Goal: Task Accomplishment & Management: Manage account settings

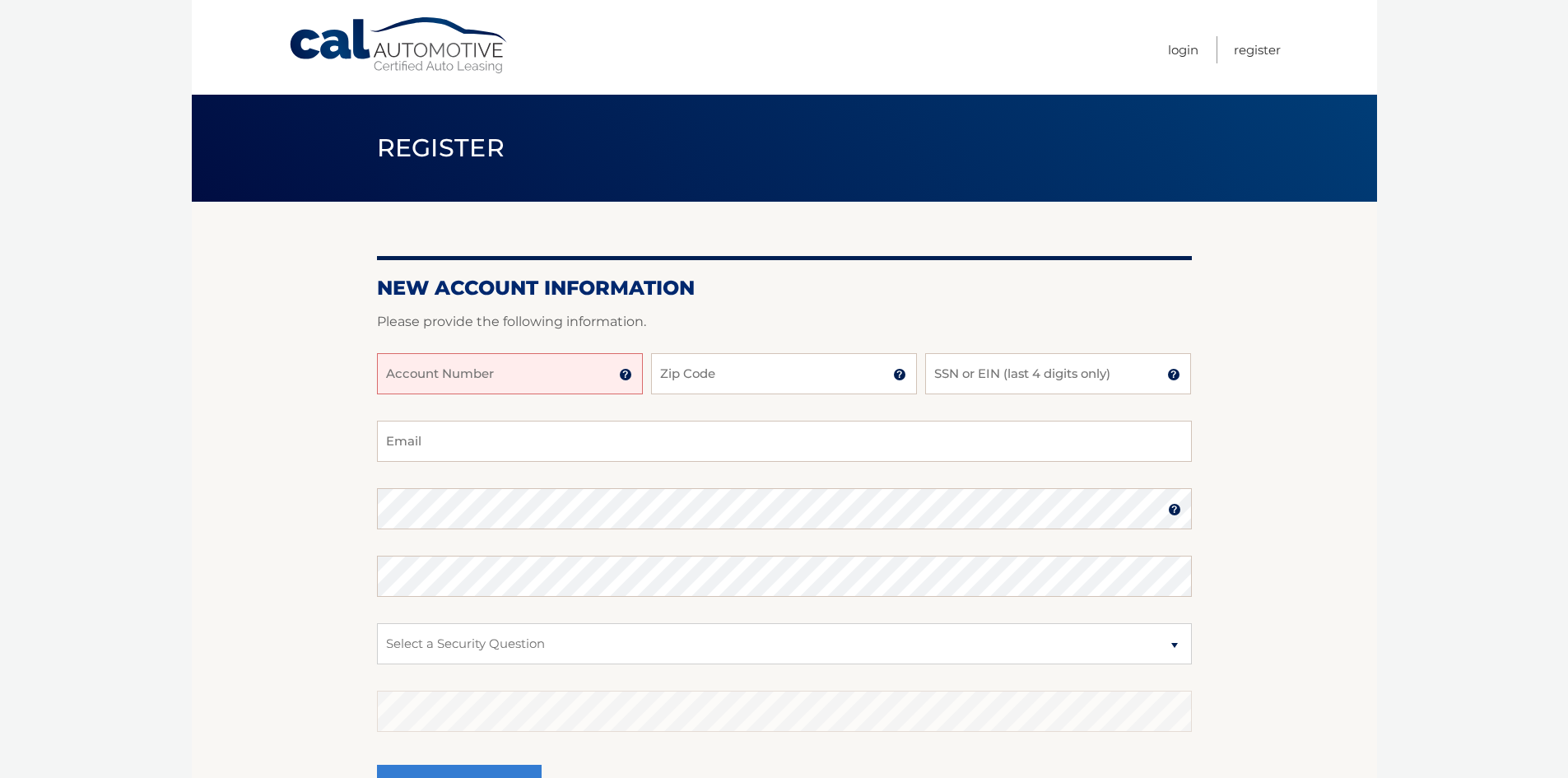
click at [523, 374] on input "Account Number" at bounding box center [509, 373] width 265 height 41
type input "44455973879"
click at [703, 381] on input "Zip Code" at bounding box center [784, 373] width 265 height 41
type input "07444"
type input "isggokhanbayram@gmail.com"
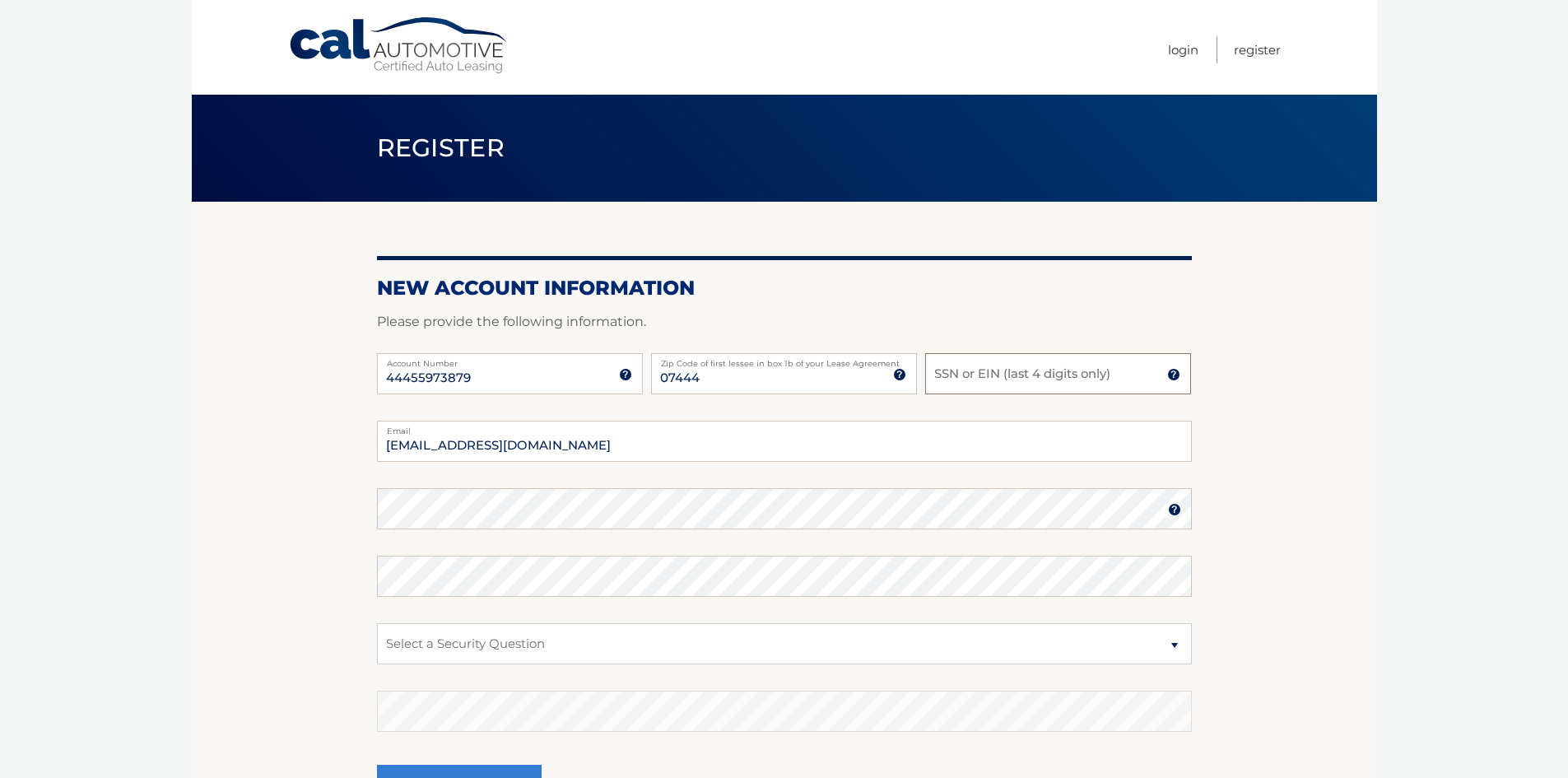
click at [976, 379] on input "SSN or EIN (last 4 digits only)" at bounding box center [1057, 373] width 265 height 41
type input "3120"
click at [493, 645] on select "Select a Security Question What was the name of your elementary school? What is…" at bounding box center [784, 643] width 815 height 41
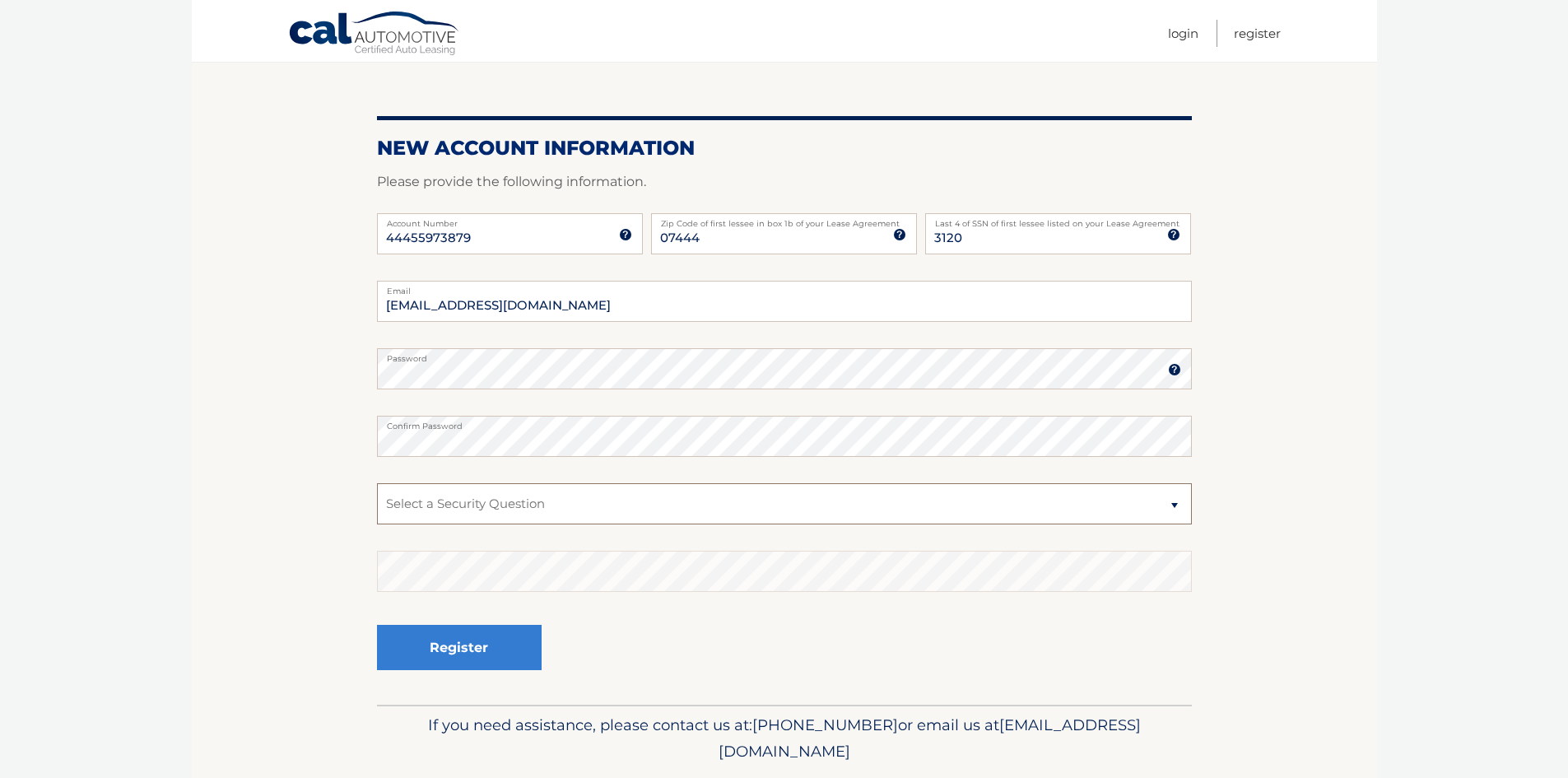
scroll to position [164, 0]
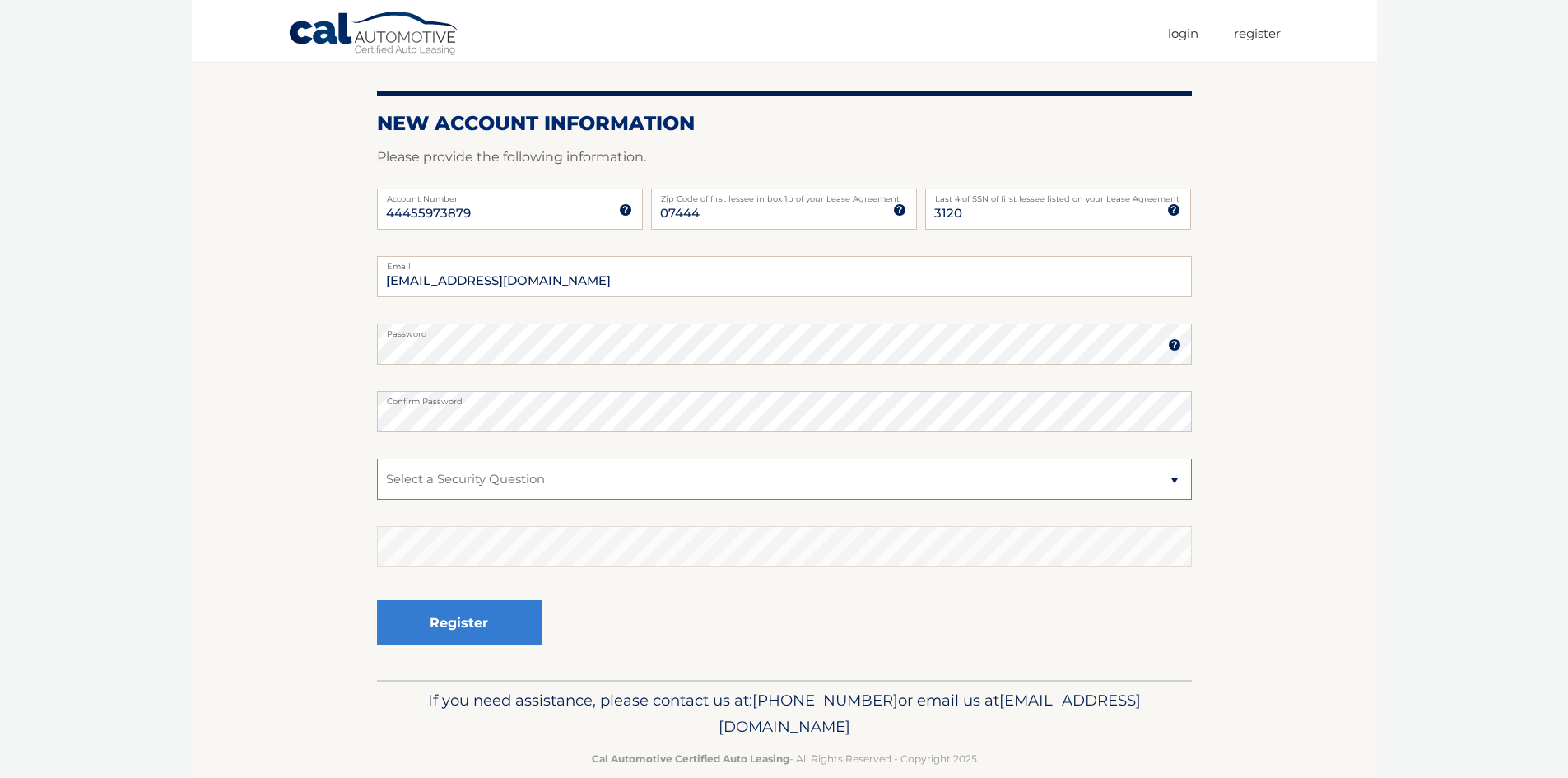
click at [429, 469] on select "Select a Security Question What was the name of your elementary school? What is…" at bounding box center [784, 479] width 815 height 41
select select "2"
click at [377, 459] on select "Select a Security Question What was the name of your elementary school? What is…" at bounding box center [784, 479] width 815 height 41
click at [482, 631] on button "Register" at bounding box center [459, 623] width 164 height 46
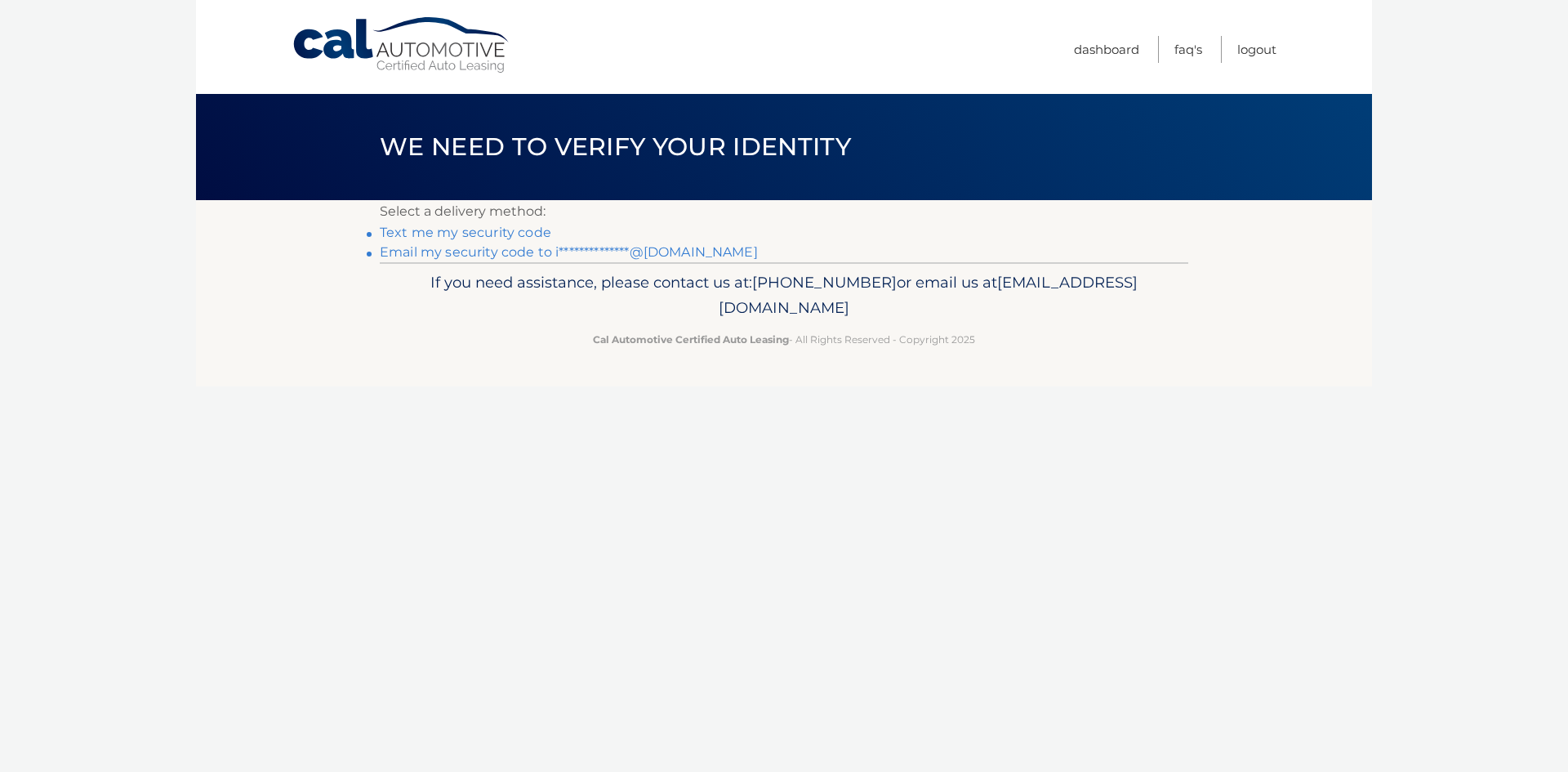
click at [486, 230] on link "Text me my security code" at bounding box center [466, 232] width 172 height 15
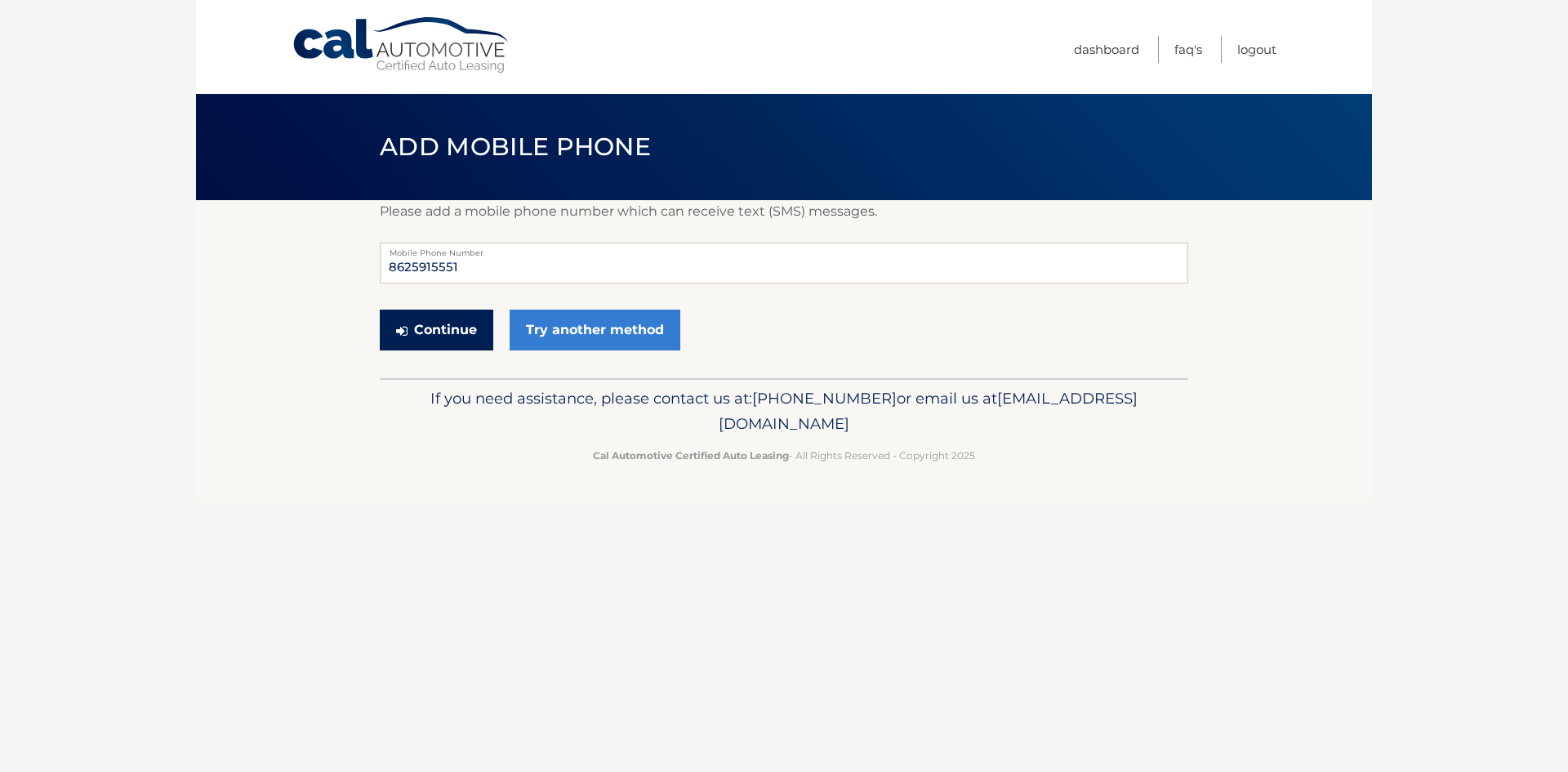
click at [437, 327] on button "Continue" at bounding box center [436, 329] width 113 height 41
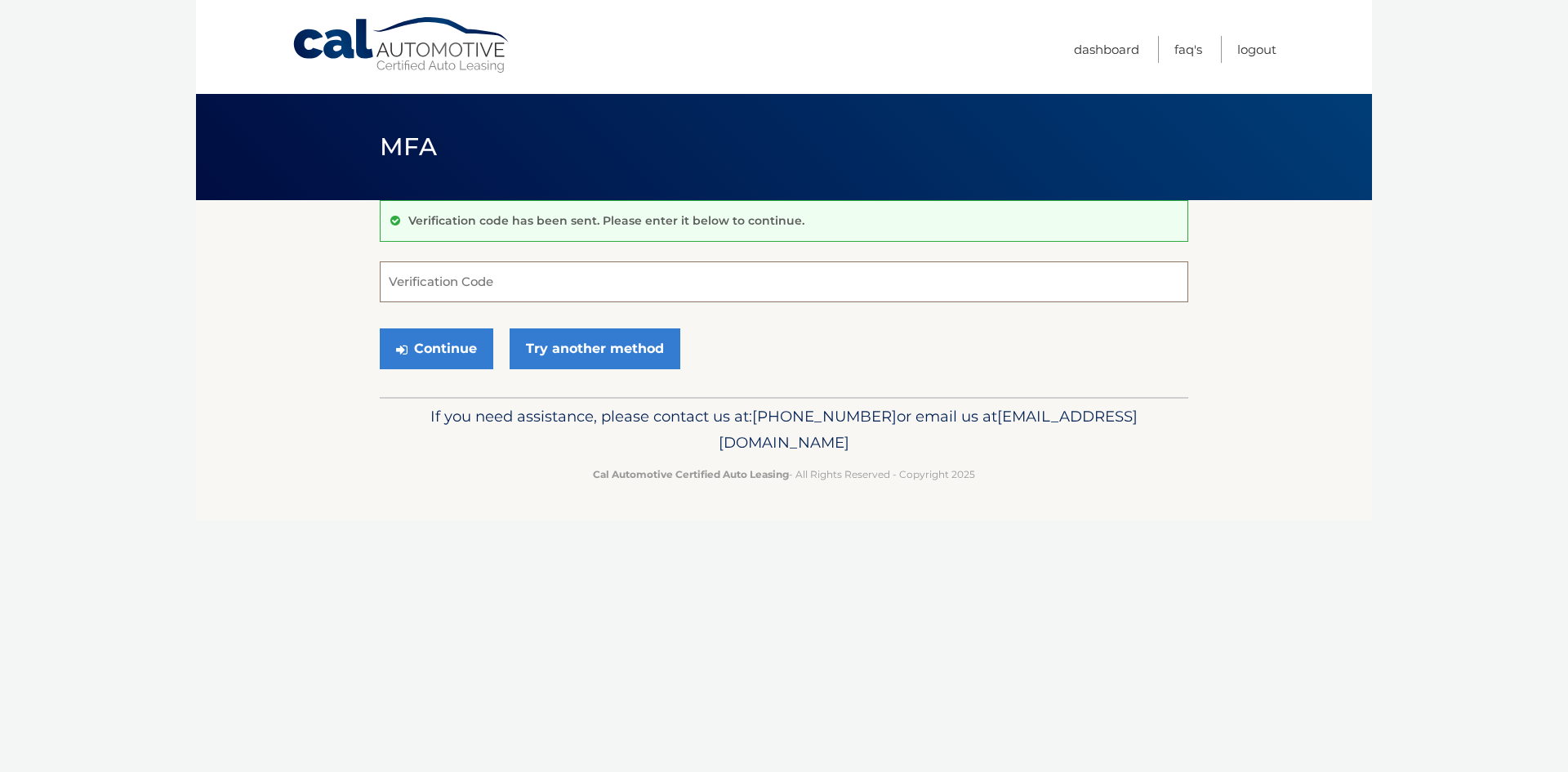
click at [455, 286] on input "Verification Code" at bounding box center [784, 281] width 808 height 41
type input "740616"
click at [431, 369] on div "Continue Try another method" at bounding box center [784, 349] width 808 height 55
click at [435, 362] on button "Continue" at bounding box center [436, 348] width 113 height 41
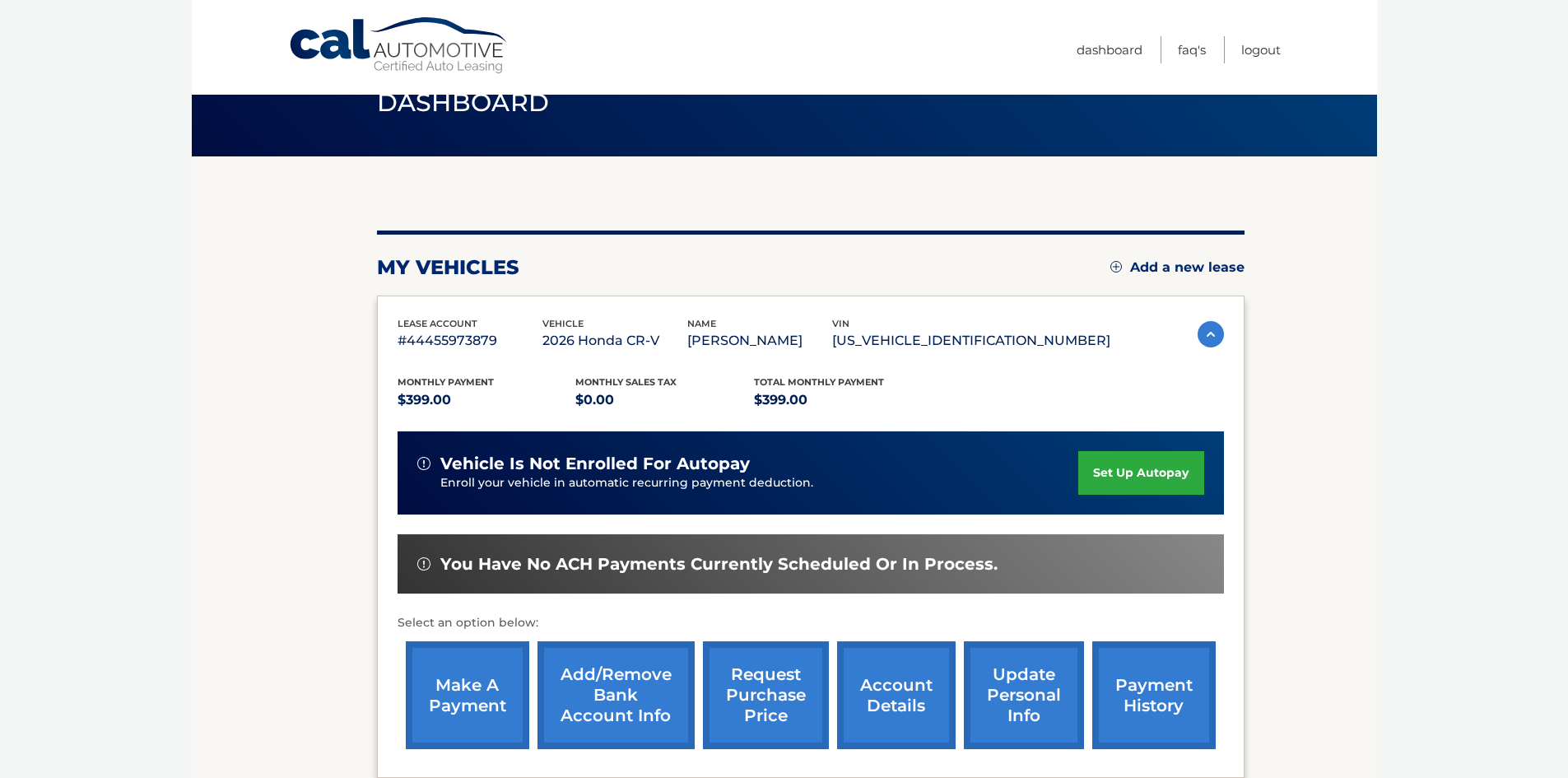
scroll to position [220, 0]
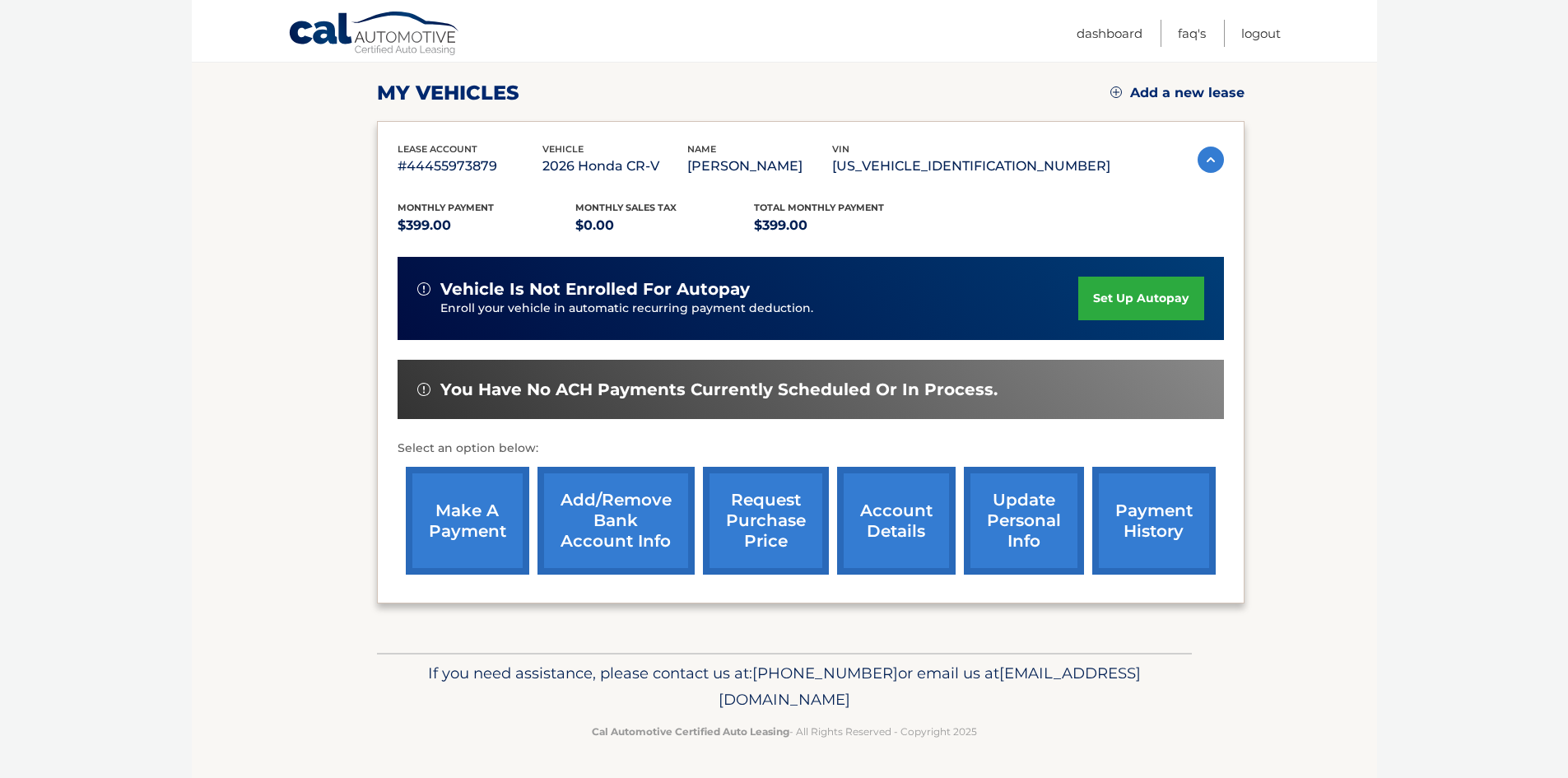
click at [1123, 301] on link "set up autopay" at bounding box center [1140, 298] width 125 height 44
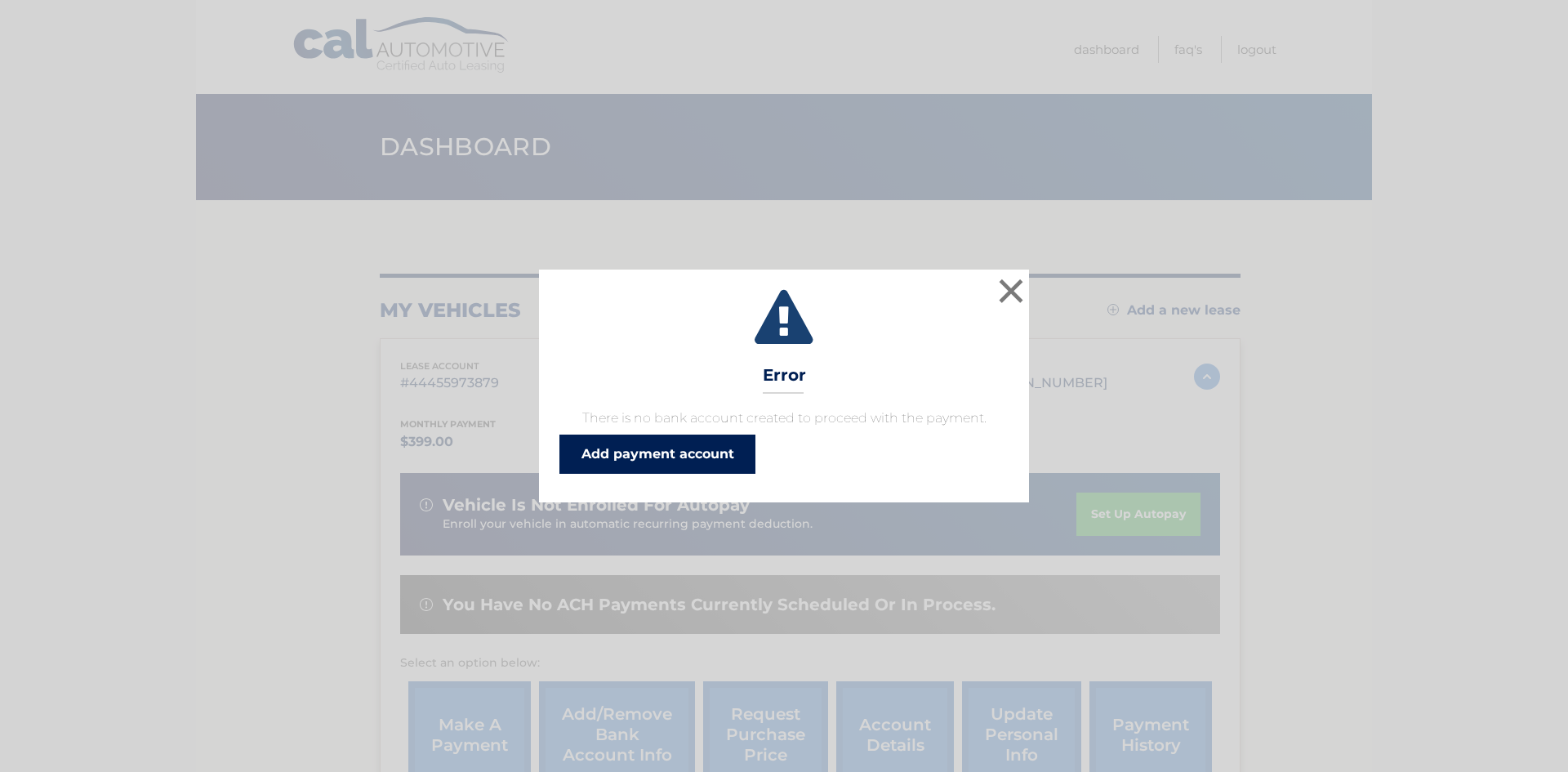
click at [658, 462] on link "Add payment account" at bounding box center [657, 453] width 196 height 39
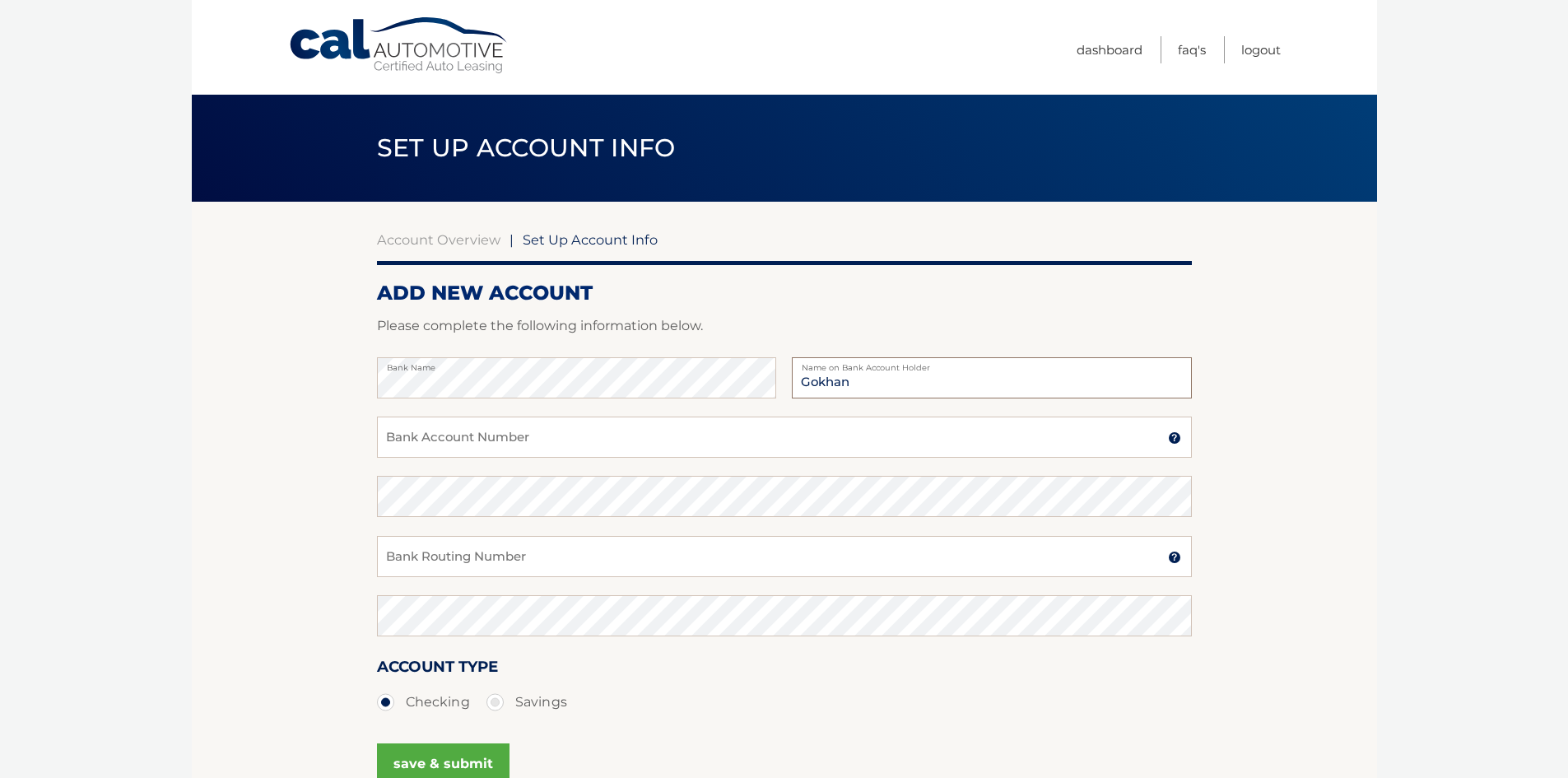
type input "[PERSON_NAME]"
click at [566, 440] on input "Bank Account Number" at bounding box center [784, 437] width 815 height 41
paste input "381044555353"
type input "381044555353"
click at [444, 552] on input "Bank Routing Number" at bounding box center [784, 555] width 815 height 41
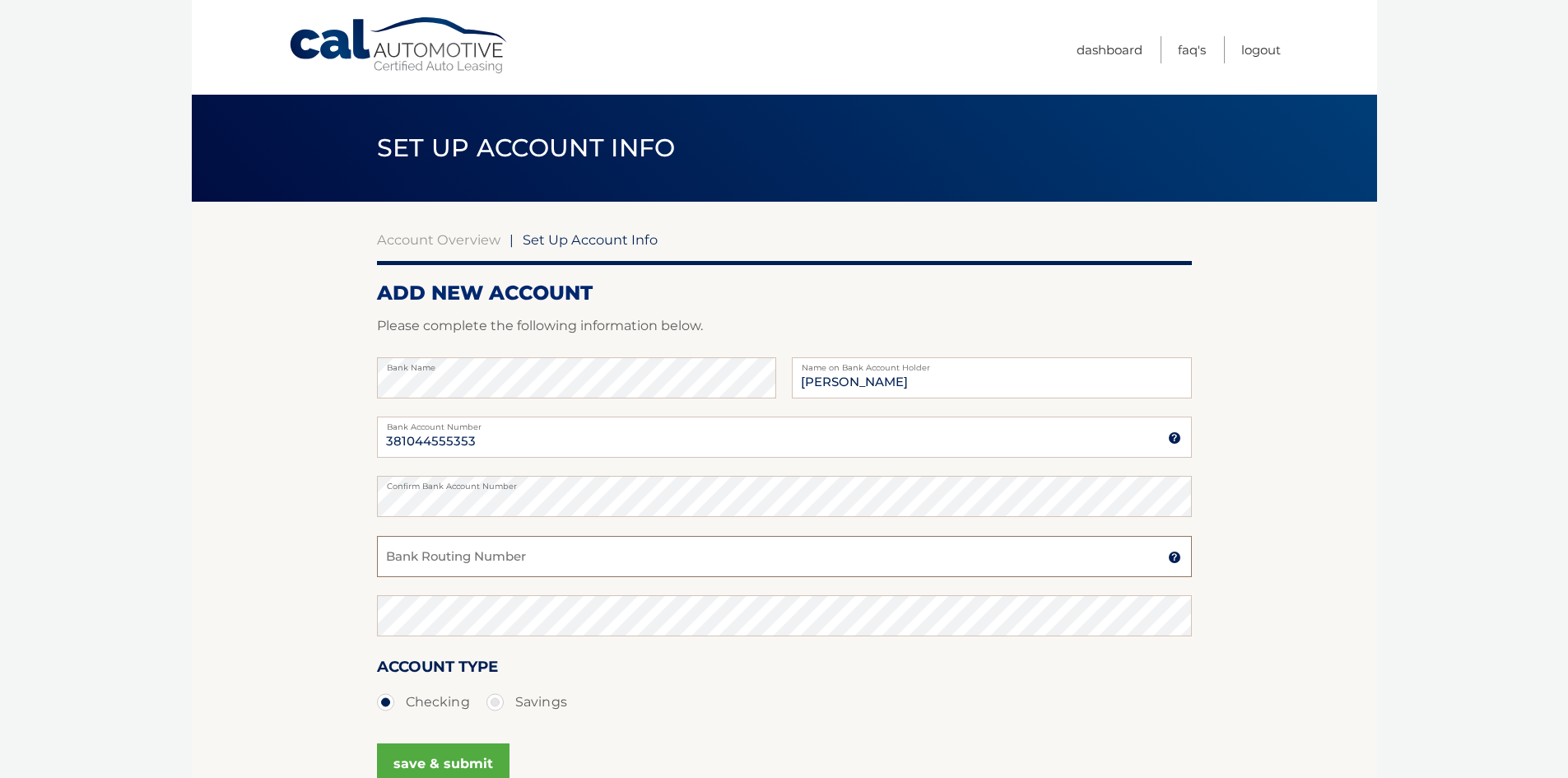
paste input "021200339"
type input "021200339"
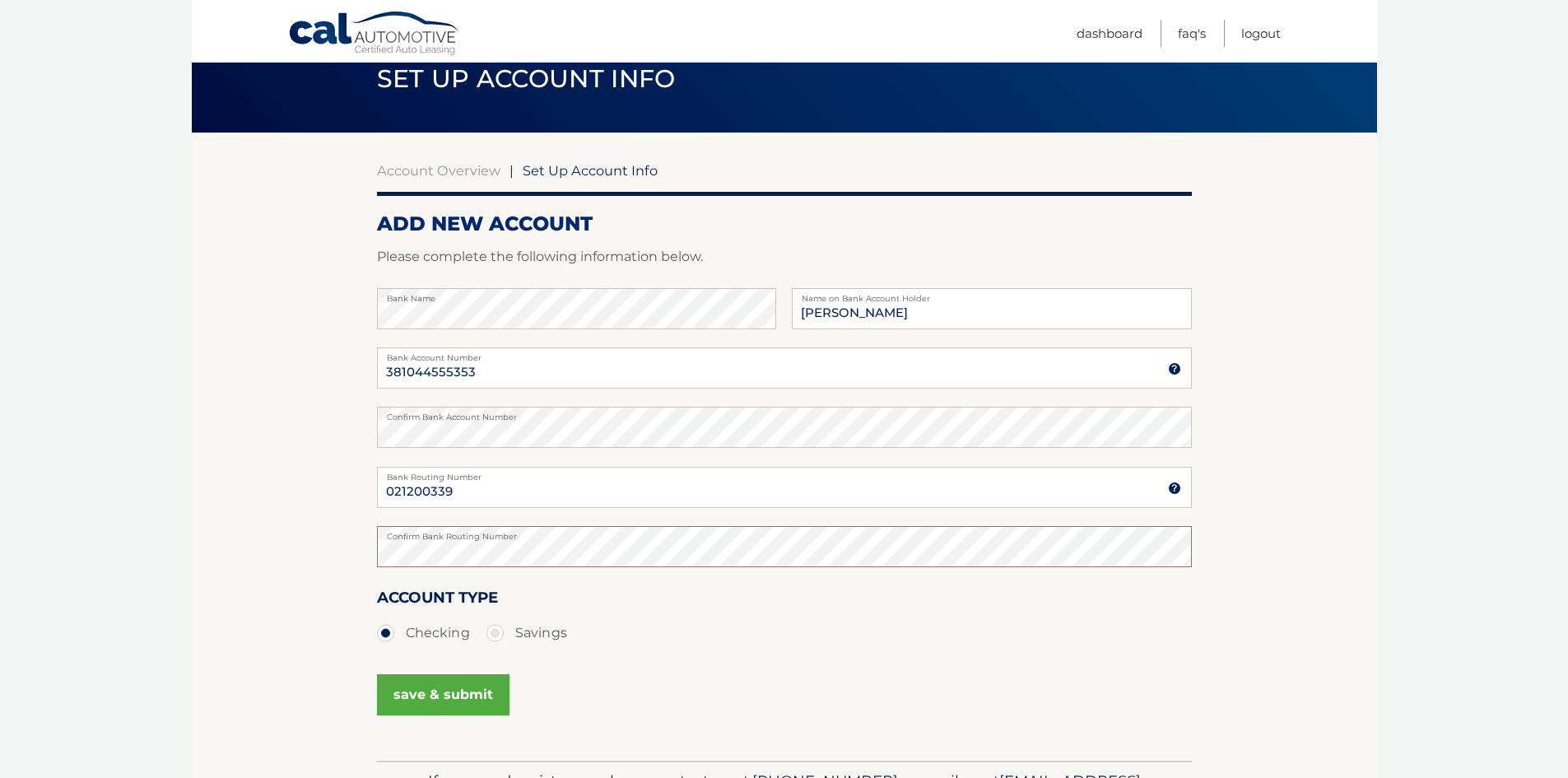
scroll to position [164, 0]
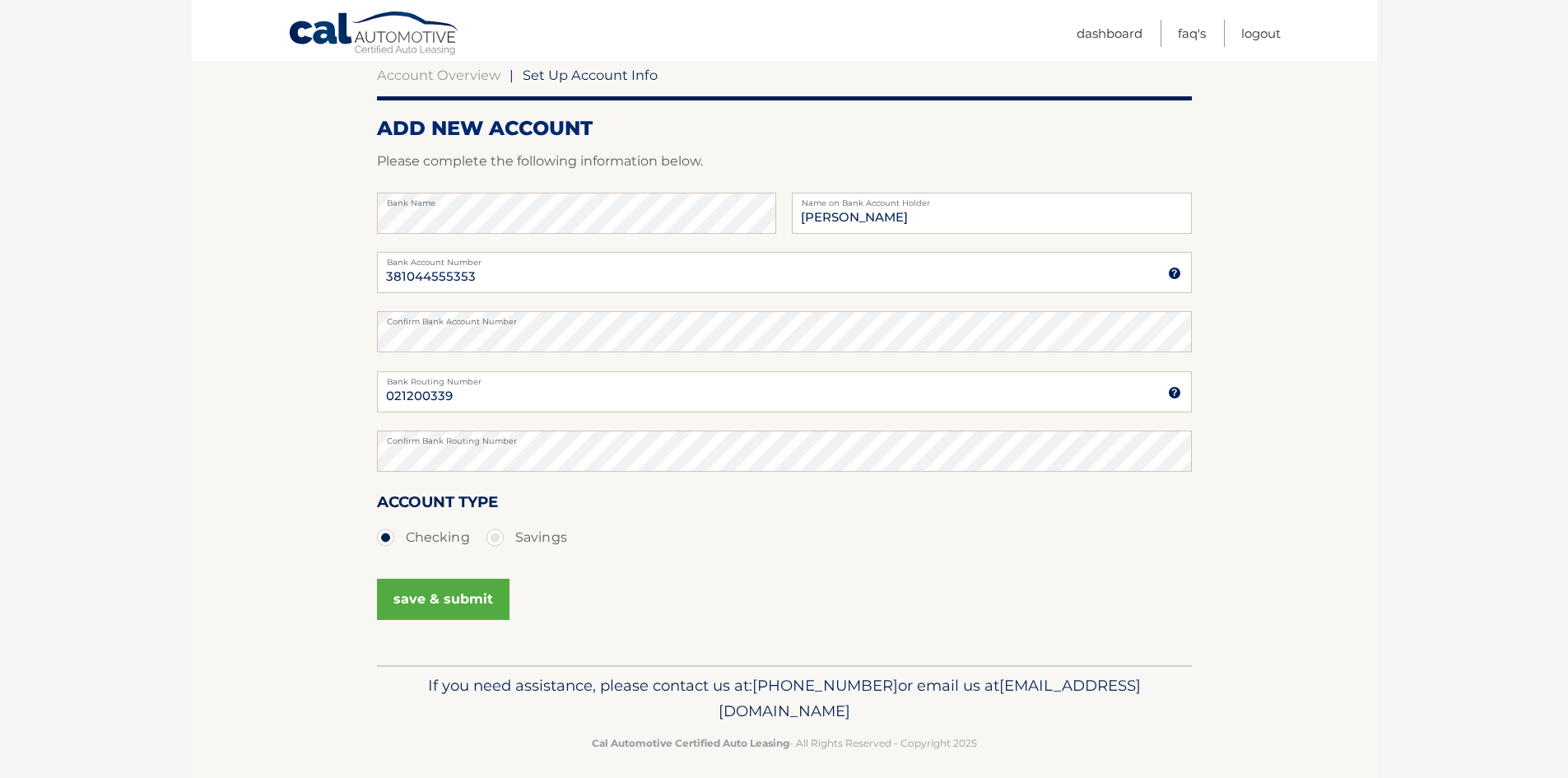
click at [423, 601] on button "save & submit" at bounding box center [442, 598] width 132 height 41
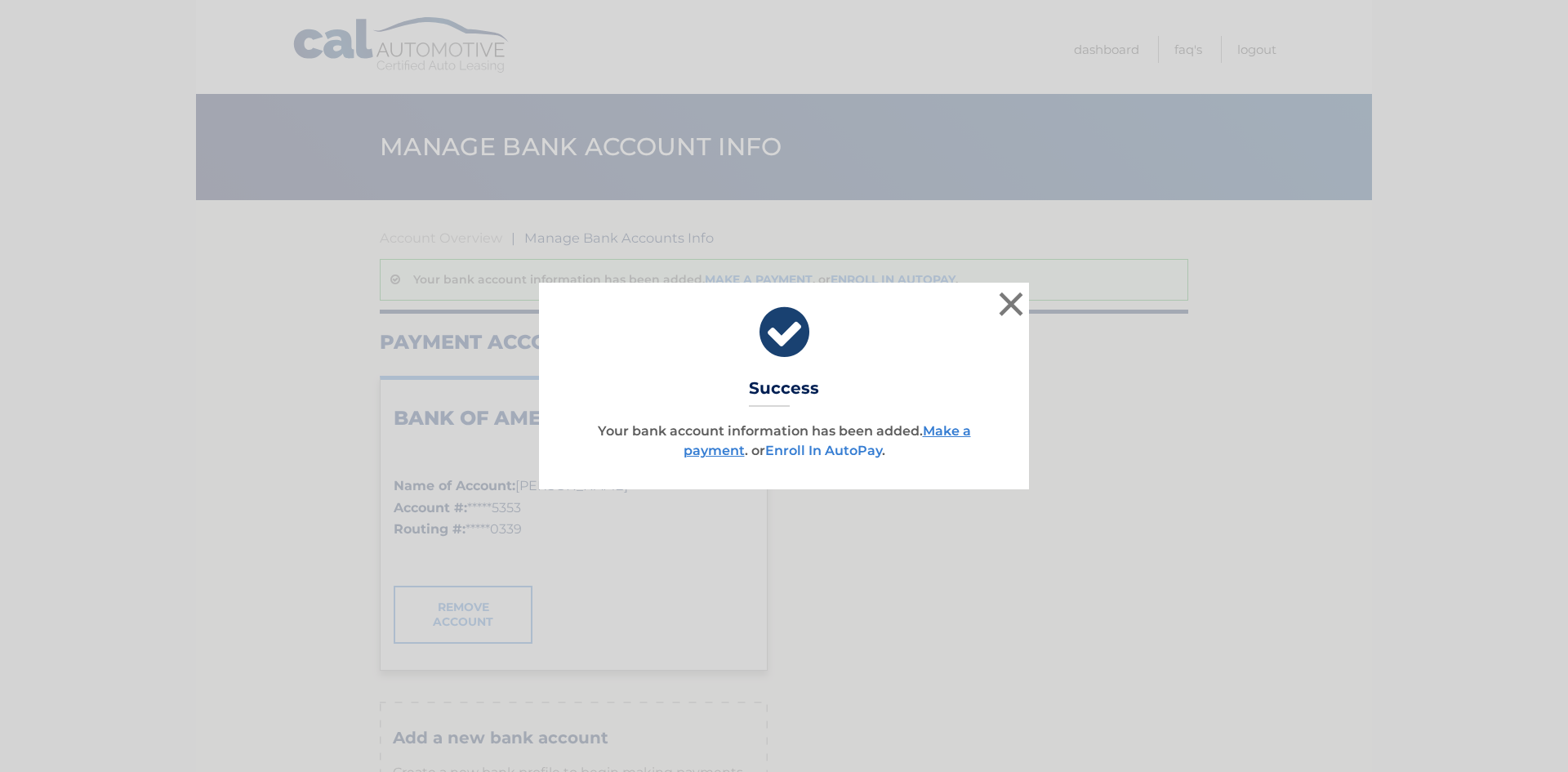
click at [825, 453] on link "Enroll In AutoPay" at bounding box center [823, 450] width 117 height 15
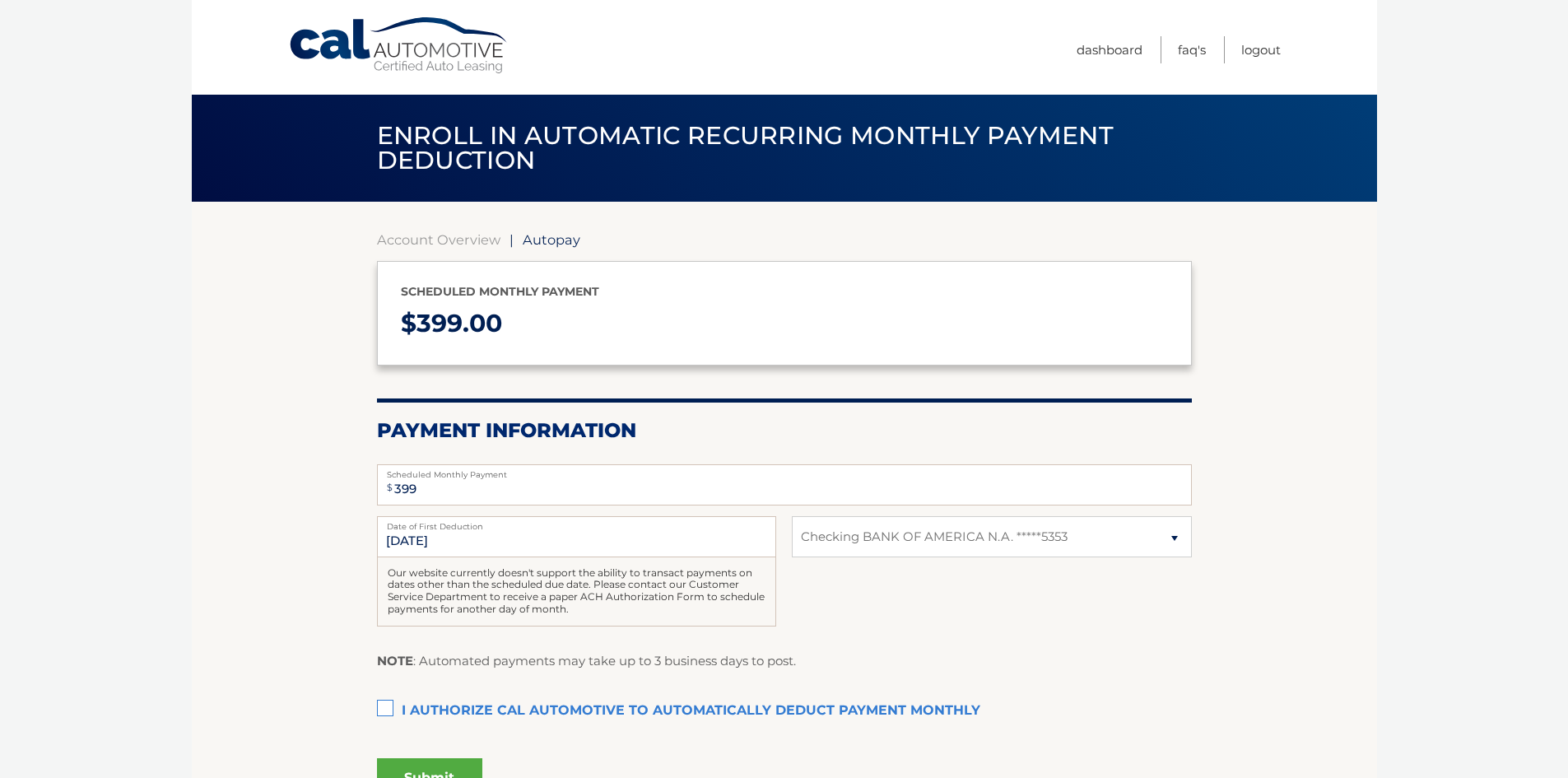
select select "NGUyNjYzYmYtMjYyOC00YTZjLTllM2UtMjU5OTYzYmQzMTE1"
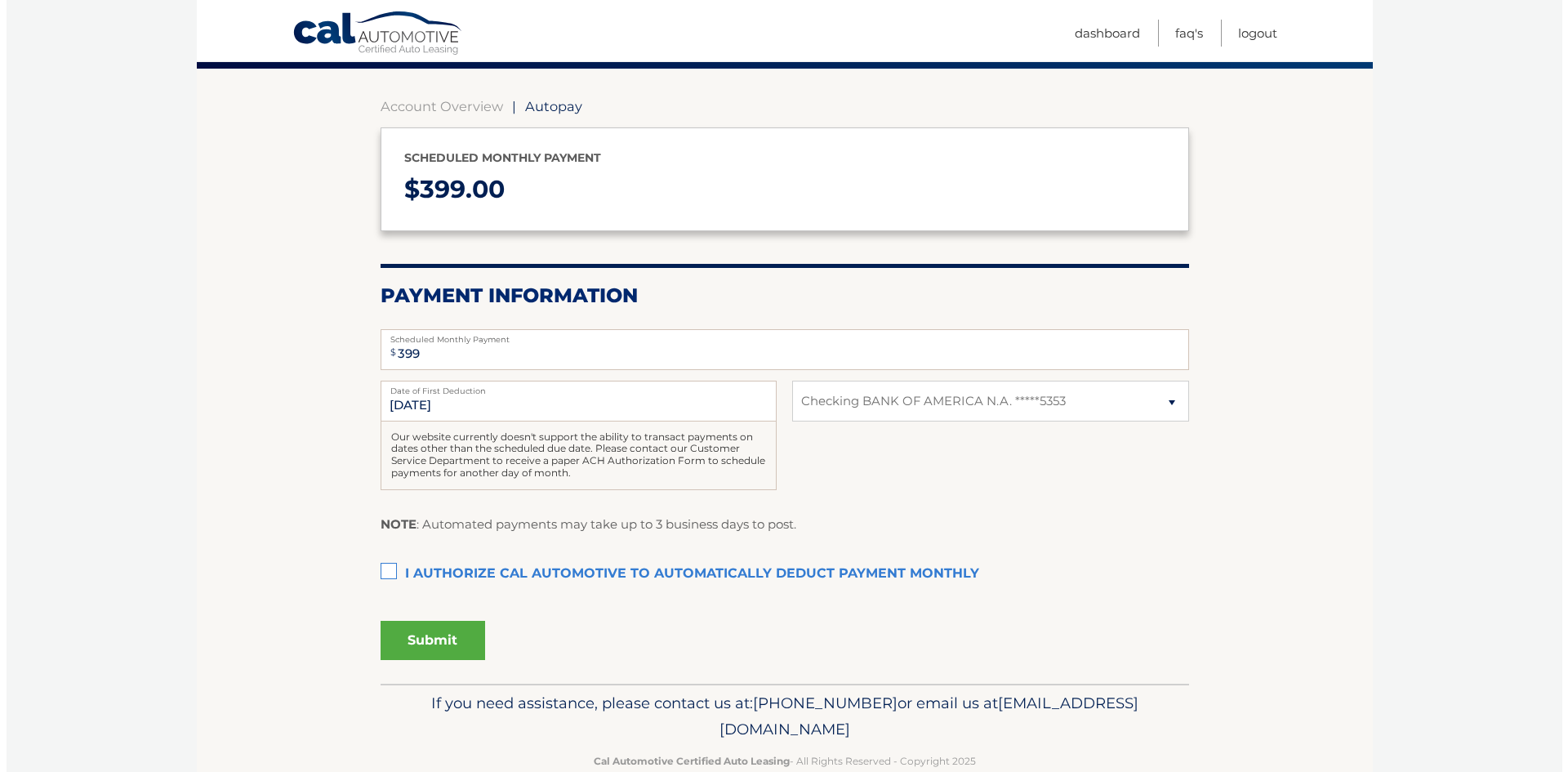
scroll to position [163, 0]
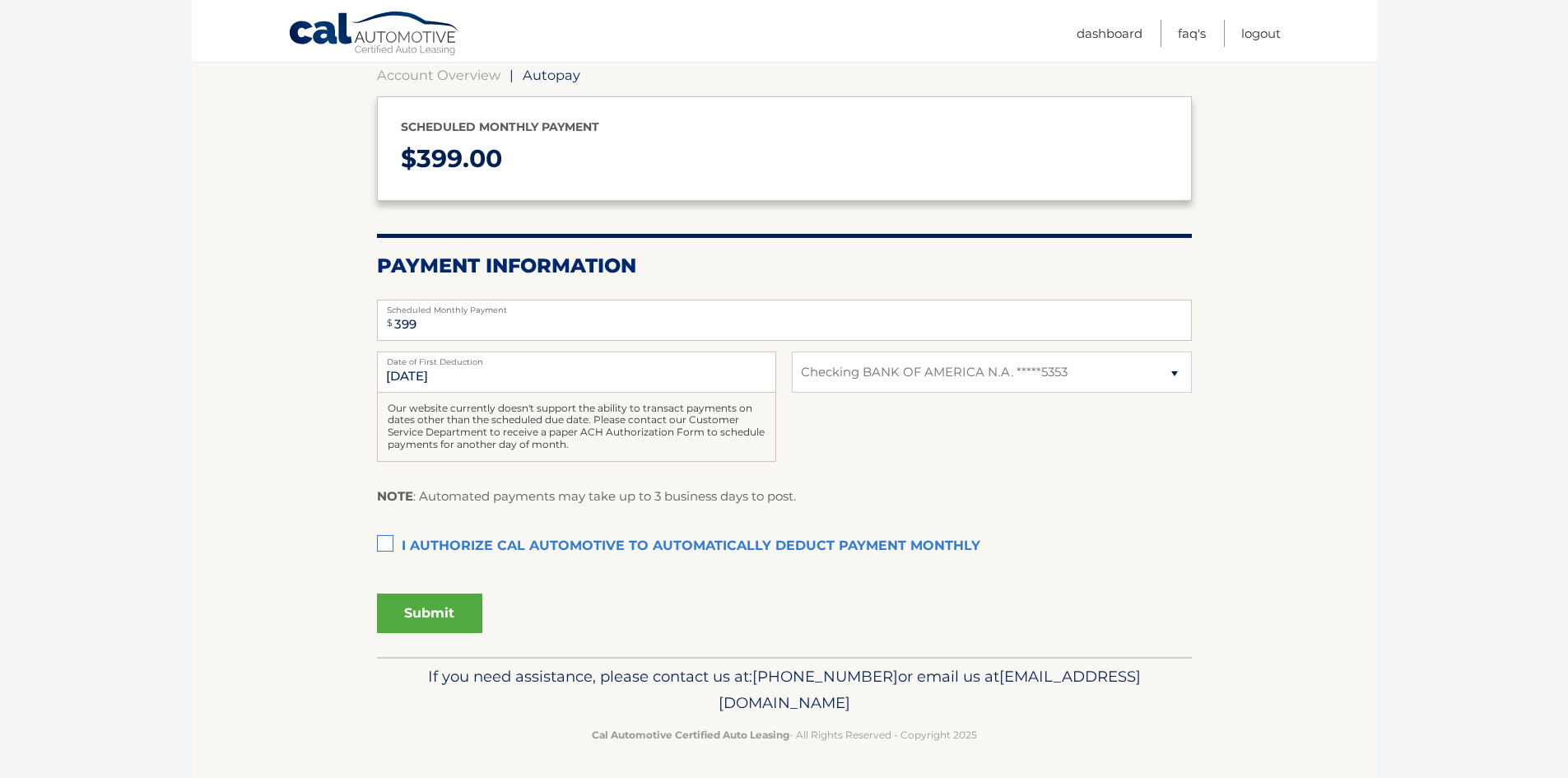
click at [377, 545] on label "I authorize cal automotive to automatically deduct payment monthly This checkbo…" at bounding box center [784, 546] width 815 height 33
click at [0, 0] on input "I authorize cal automotive to automatically deduct payment monthly This checkbo…" at bounding box center [0, 0] width 0 height 0
click at [419, 620] on button "Submit" at bounding box center [430, 613] width 106 height 39
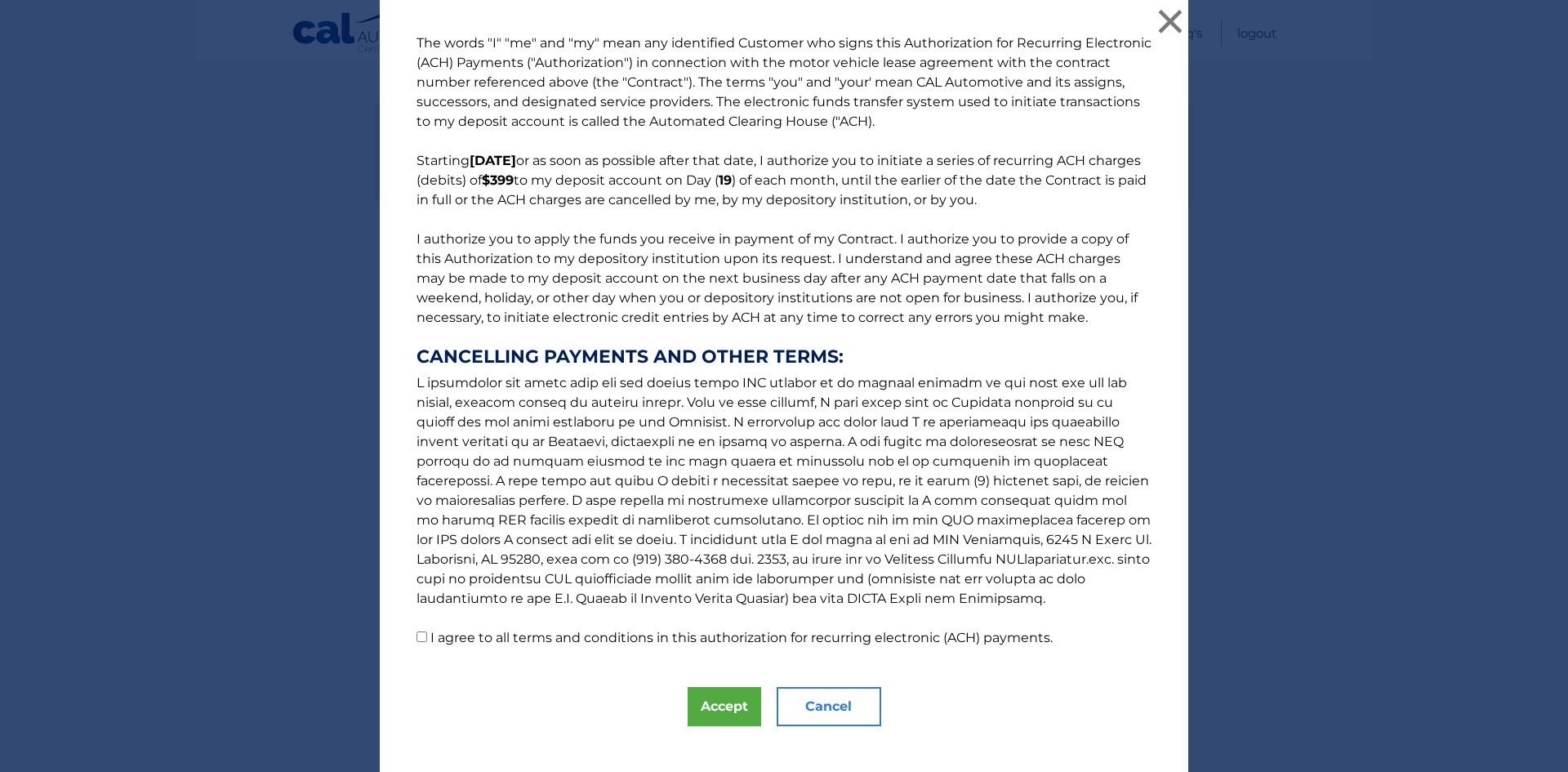
click at [549, 637] on label "I agree to all terms and conditions in this authorization for recurring electro…" at bounding box center [742, 637] width 622 height 15
click at [427, 637] on input "I agree to all terms and conditions in this authorization for recurring electro…" at bounding box center [422, 637] width 11 height 11
checkbox input "true"
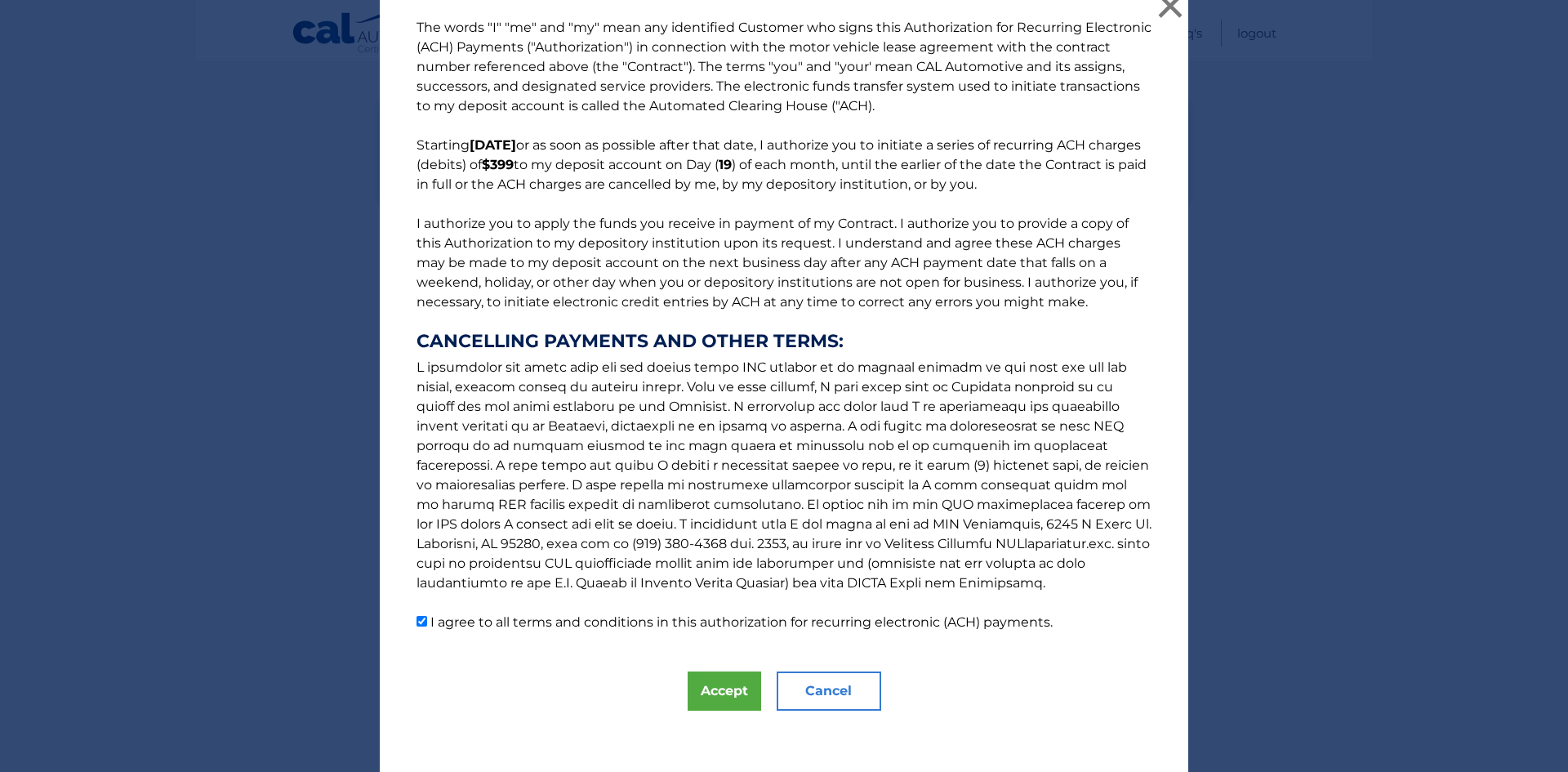
scroll to position [20, 0]
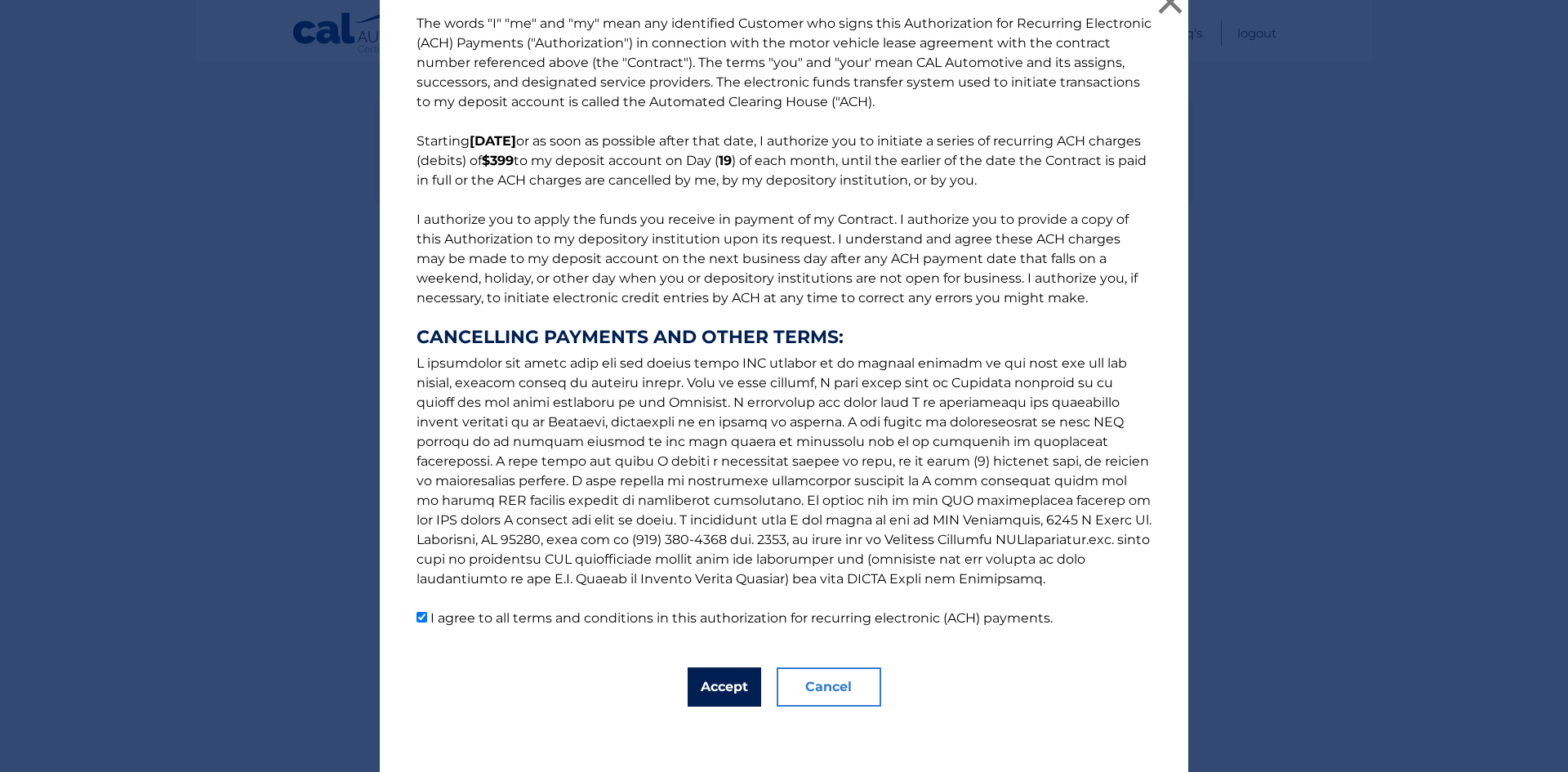
click at [728, 679] on button "Accept" at bounding box center [724, 686] width 73 height 39
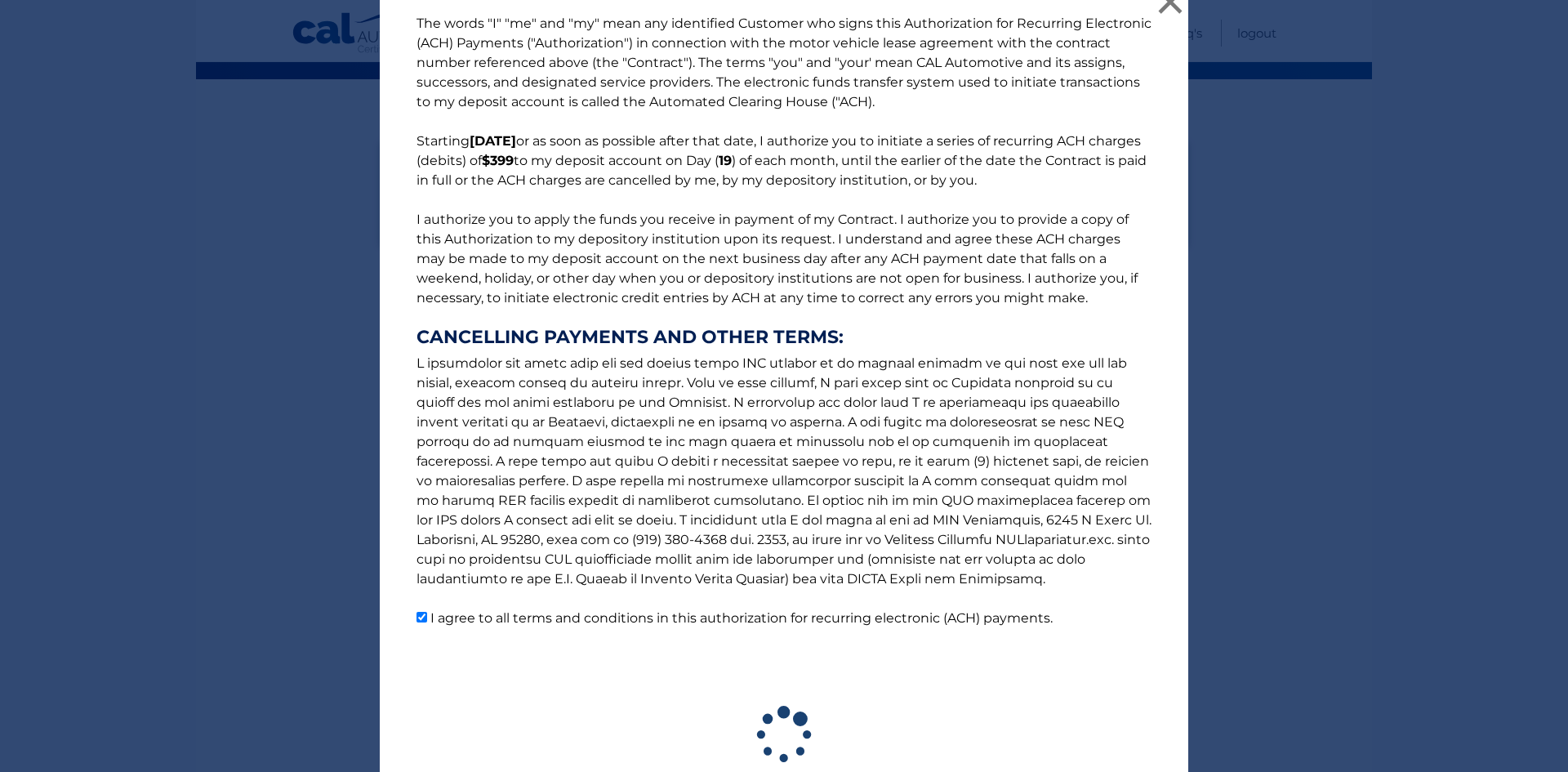
scroll to position [121, 0]
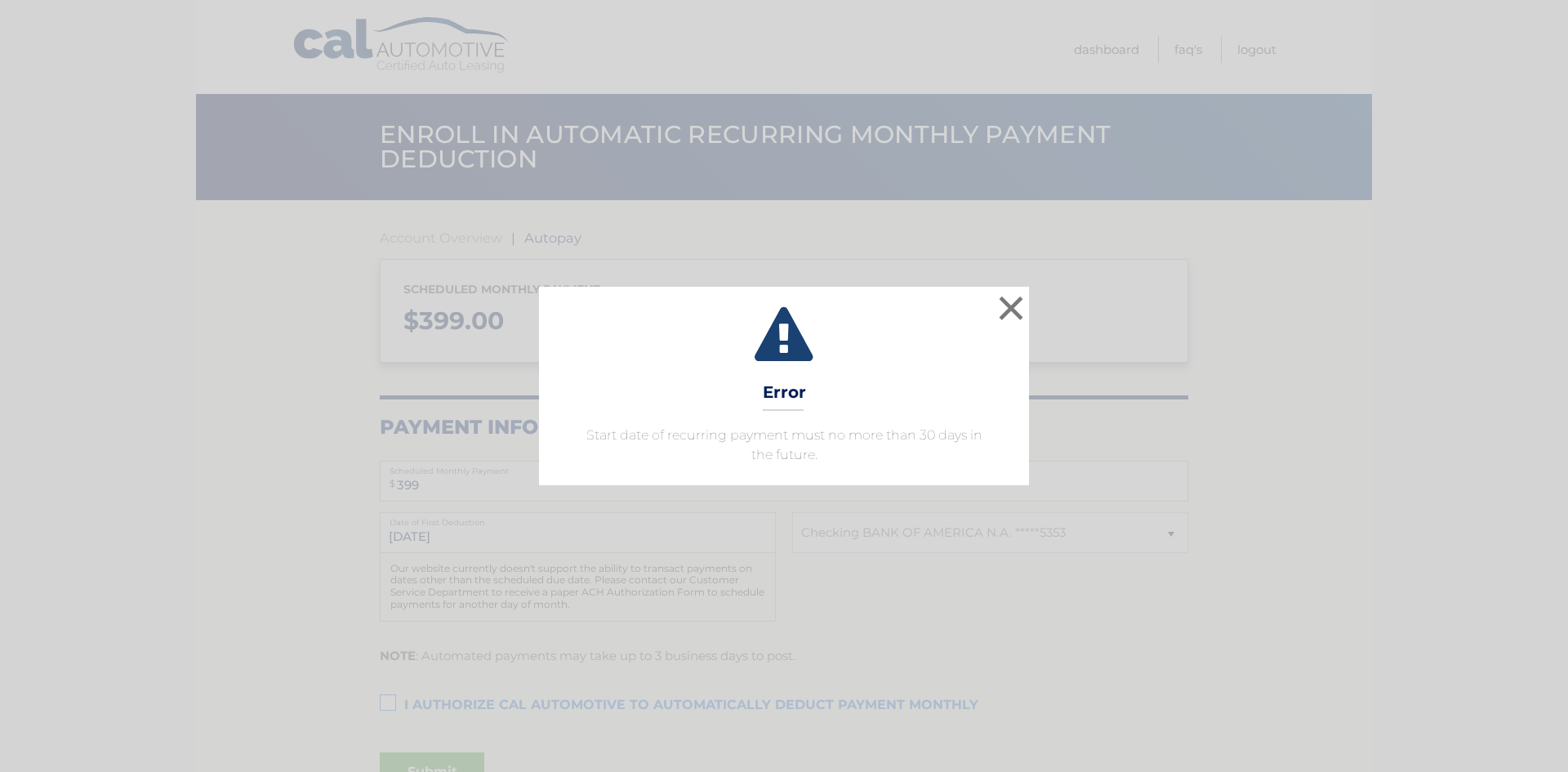
select select "NGUyNjYzYmYtMjYyOC00YTZjLTllM2UtMjU5OTYzYmQzMTE1"
click at [1008, 312] on button "×" at bounding box center [1011, 308] width 33 height 33
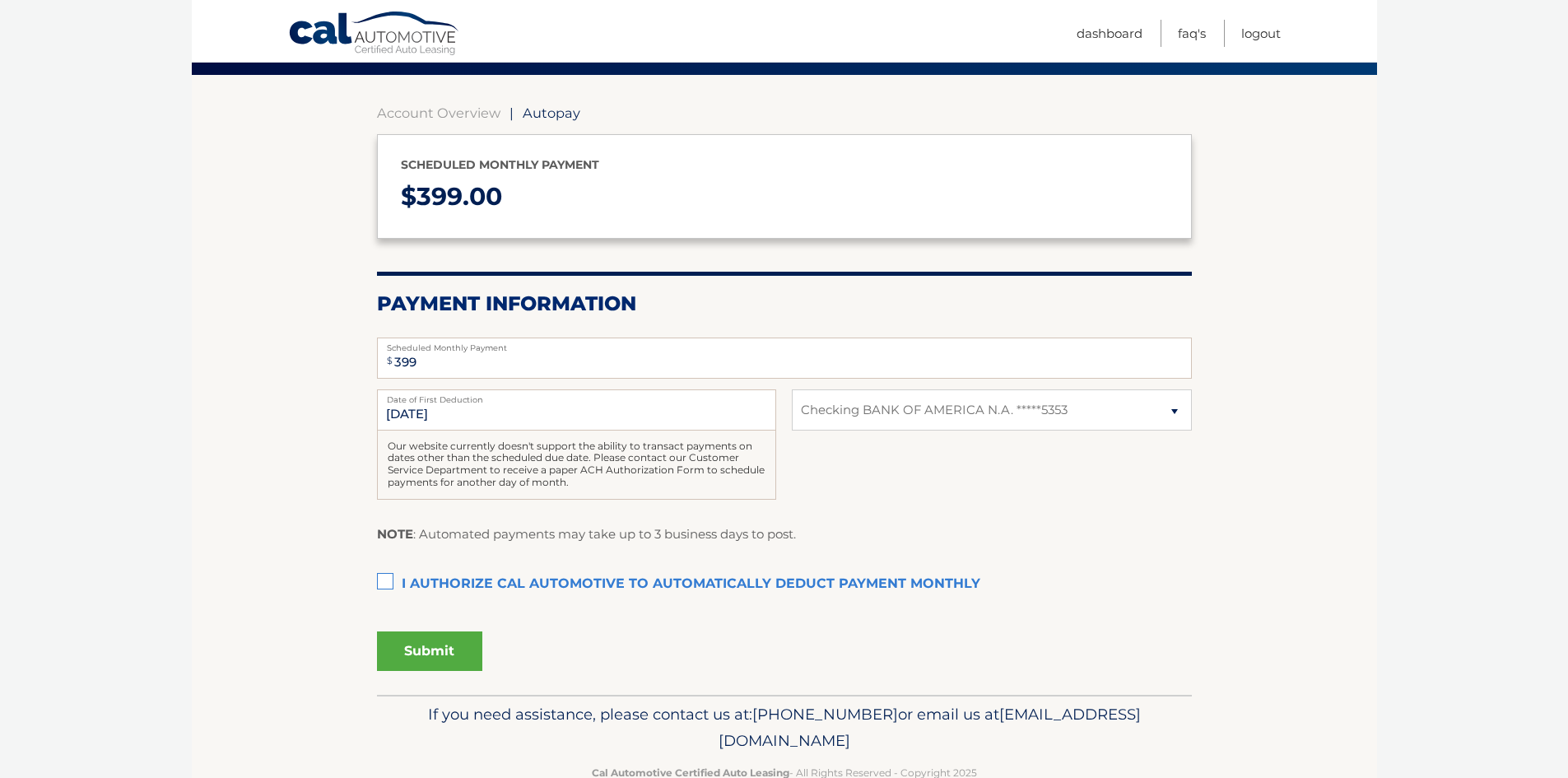
scroll to position [164, 0]
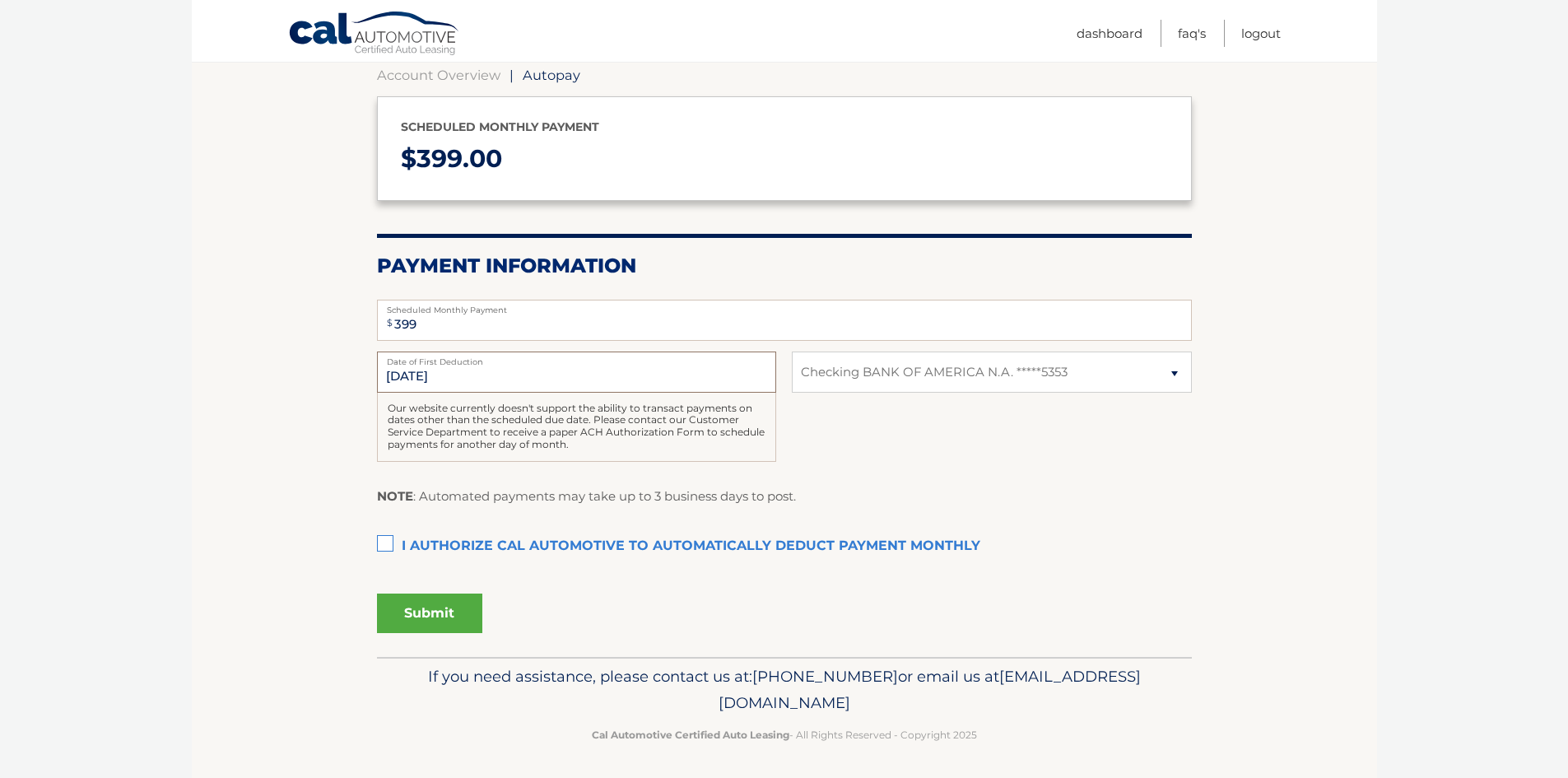
click at [459, 369] on input "[DATE]" at bounding box center [576, 371] width 400 height 41
click at [392, 375] on input "[DATE]" at bounding box center [576, 371] width 400 height 41
click at [597, 363] on label "Date of First Deduction" at bounding box center [576, 358] width 400 height 13
click at [597, 363] on input "[DATE]" at bounding box center [576, 371] width 400 height 41
click at [433, 365] on label "Date of First Deduction" at bounding box center [576, 358] width 400 height 13
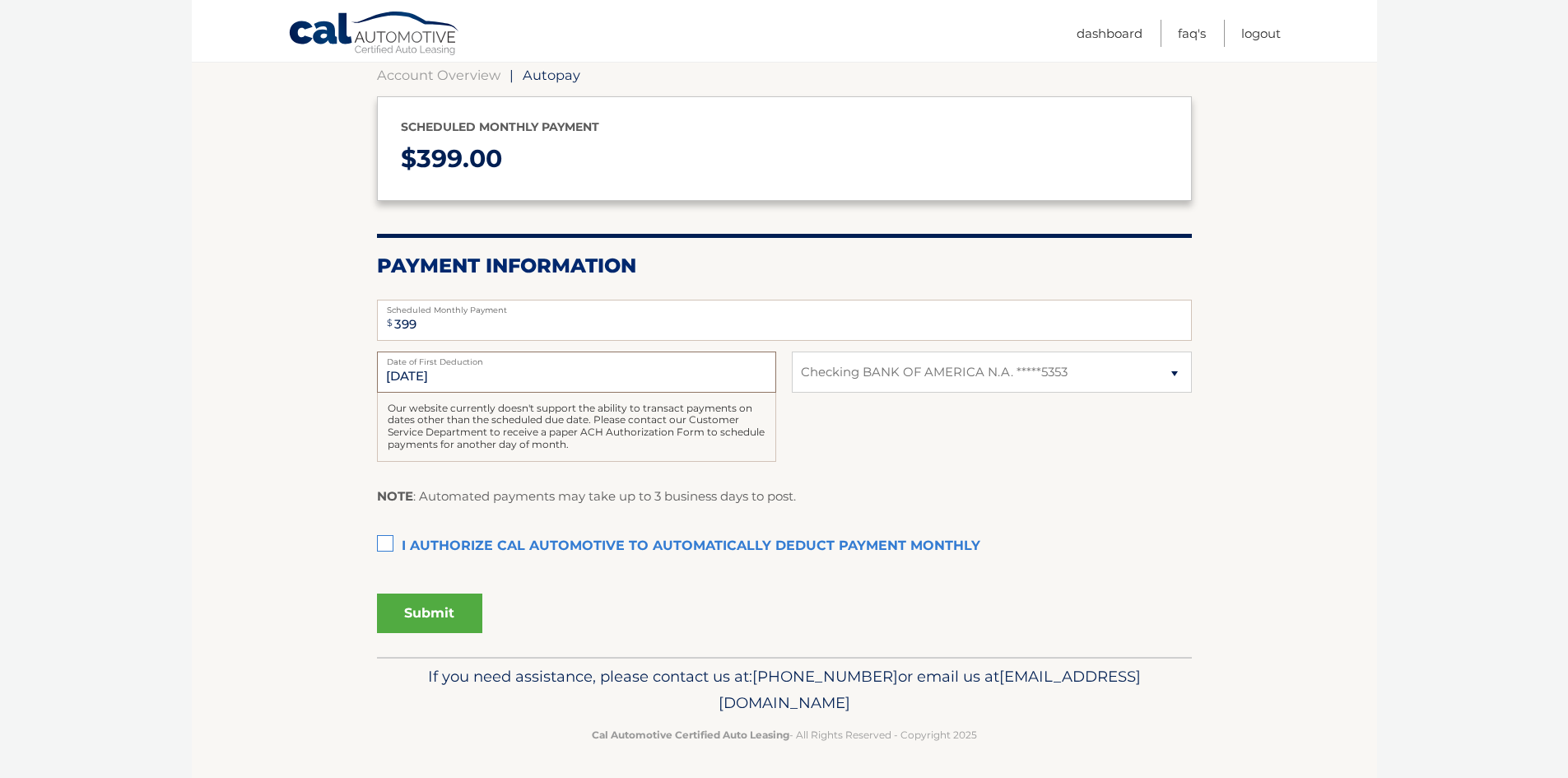
click at [433, 366] on input "[DATE]" at bounding box center [576, 371] width 400 height 41
click at [433, 365] on label "Date of First Deduction" at bounding box center [576, 358] width 400 height 13
click at [433, 366] on input "[DATE]" at bounding box center [576, 371] width 400 height 41
click at [433, 365] on label "Date of First Deduction" at bounding box center [576, 358] width 400 height 13
click at [433, 366] on input "[DATE]" at bounding box center [576, 371] width 400 height 41
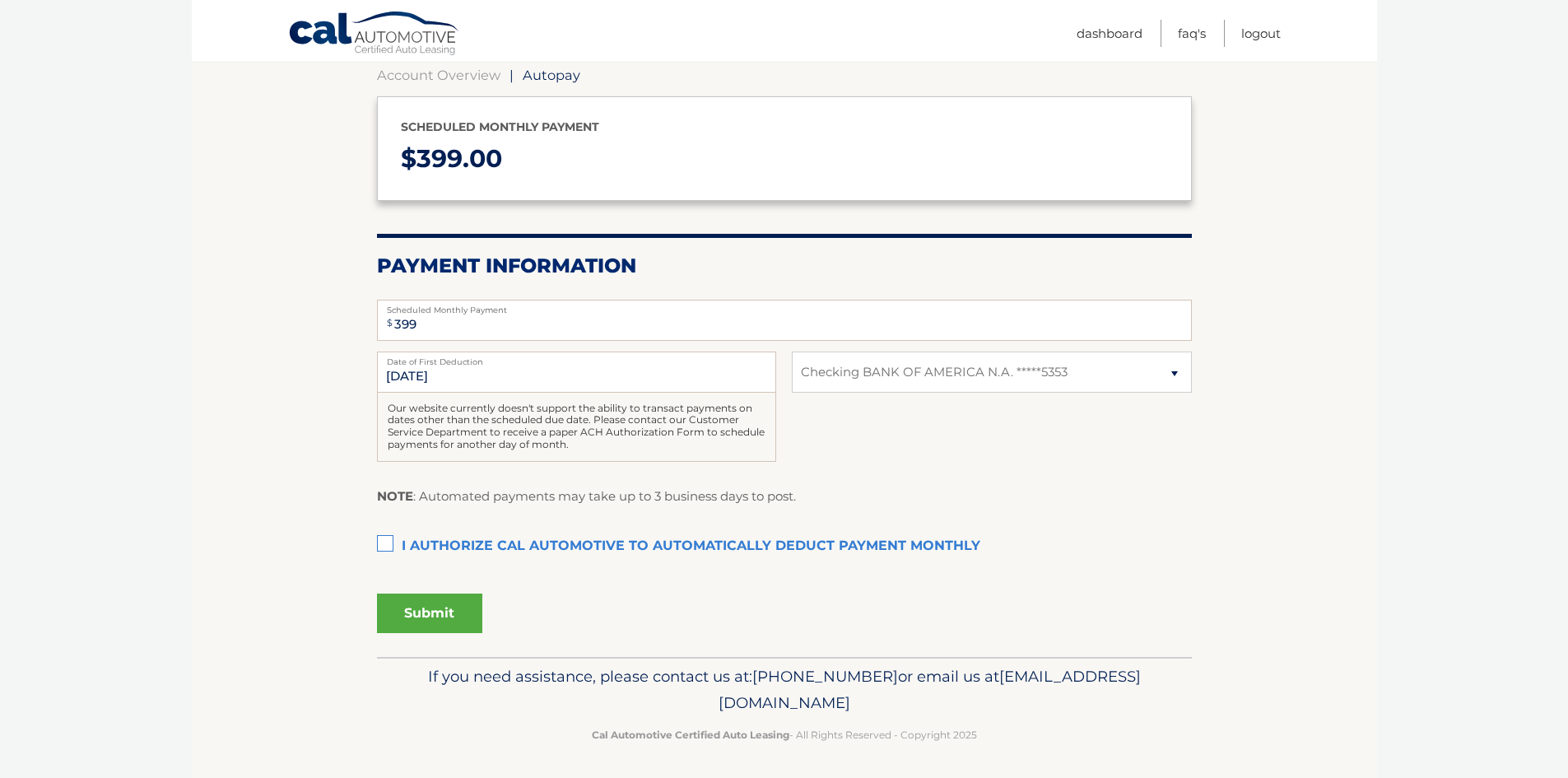
click at [784, 463] on div "[DATE] Date of First Deduction Our website currently doesn't support the abilit…" at bounding box center [784, 415] width 815 height 129
click at [415, 375] on input "[DATE]" at bounding box center [576, 371] width 400 height 41
click at [415, 375] on input "9/19/2025" at bounding box center [576, 371] width 400 height 41
click at [395, 375] on input "9/19/2025" at bounding box center [576, 371] width 400 height 41
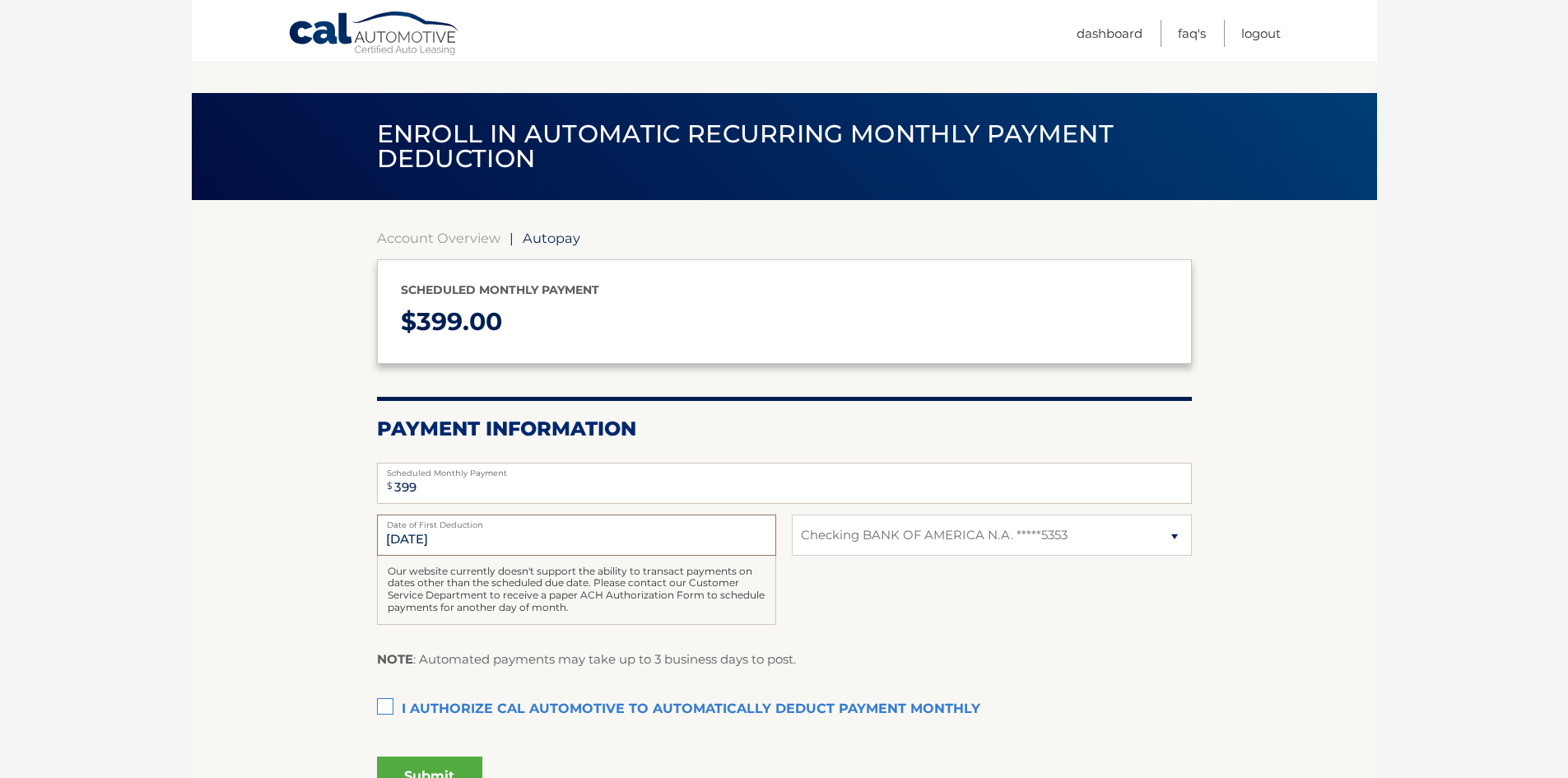
scroll to position [0, 0]
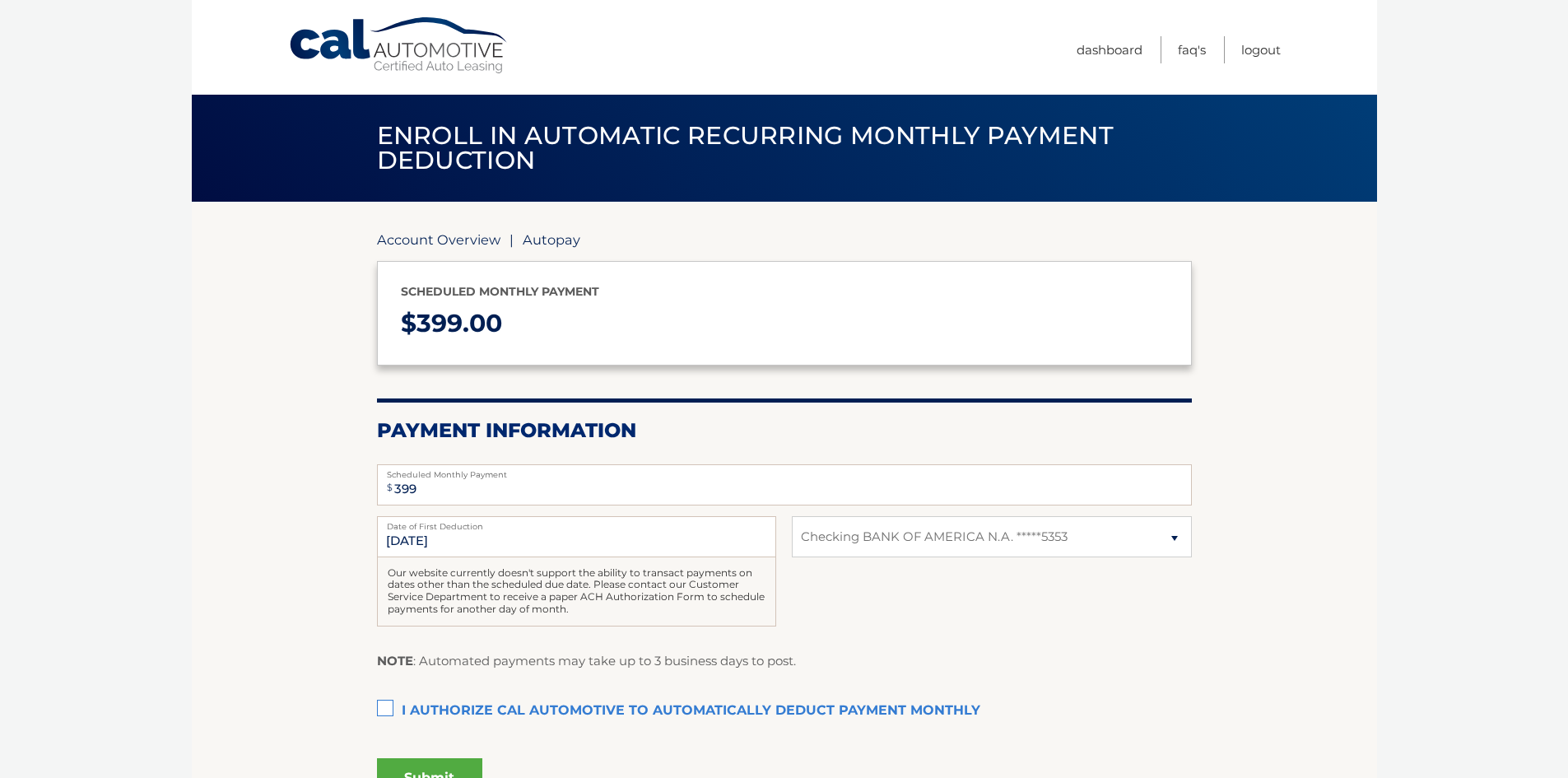
click at [469, 244] on link "Account Overview" at bounding box center [438, 240] width 123 height 16
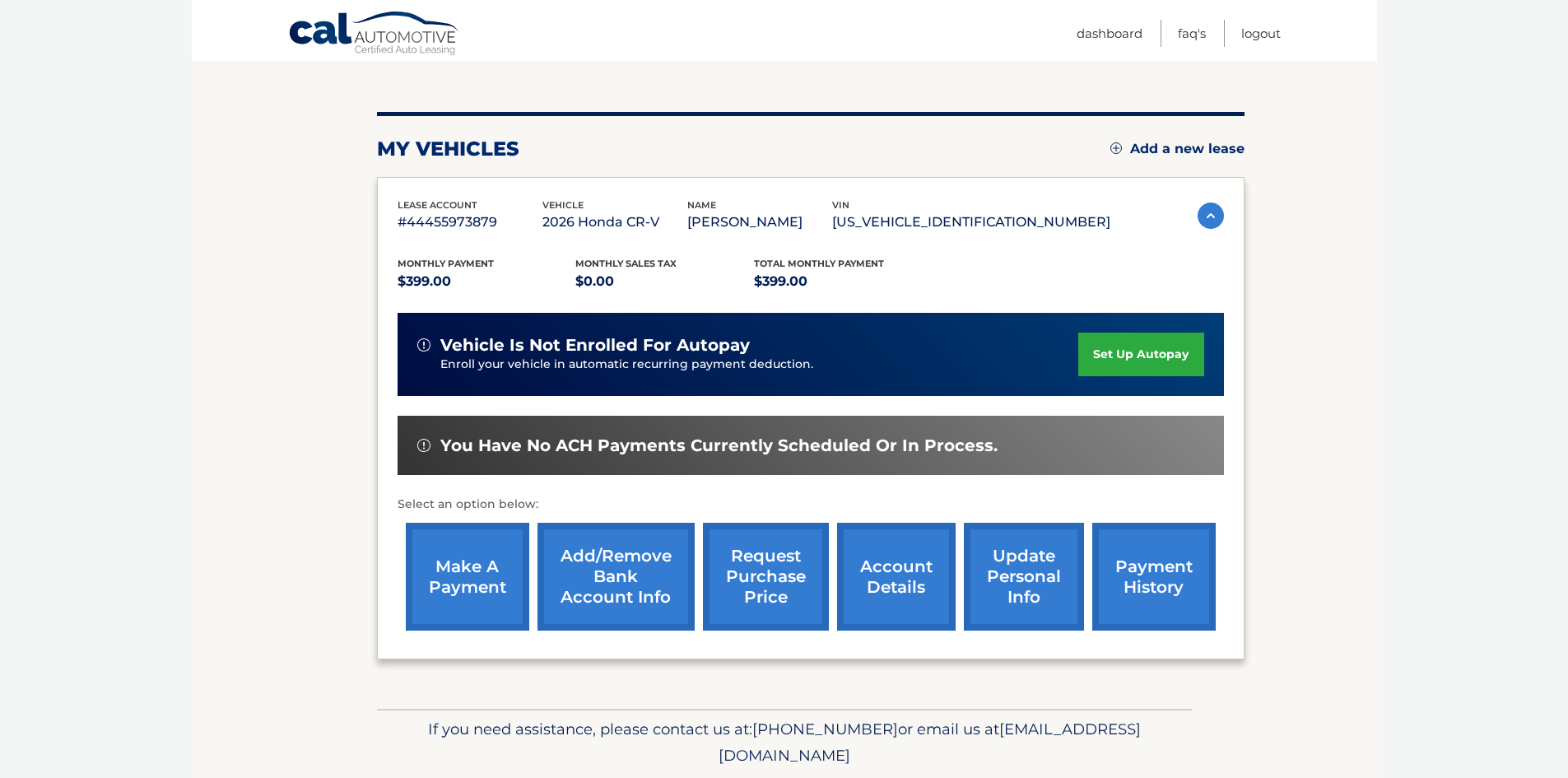
scroll to position [220, 0]
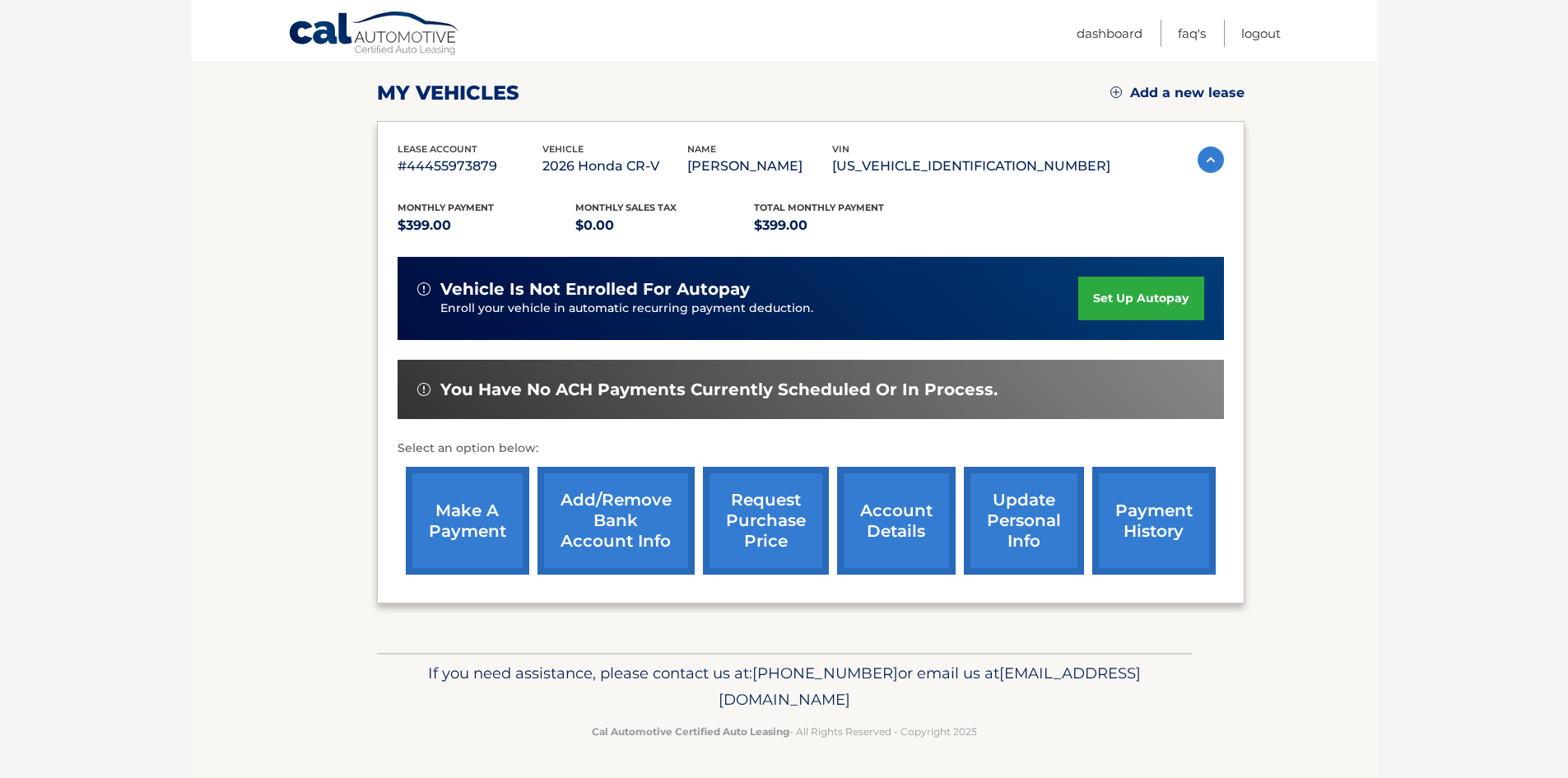
click at [450, 524] on link "make a payment" at bounding box center [467, 521] width 123 height 108
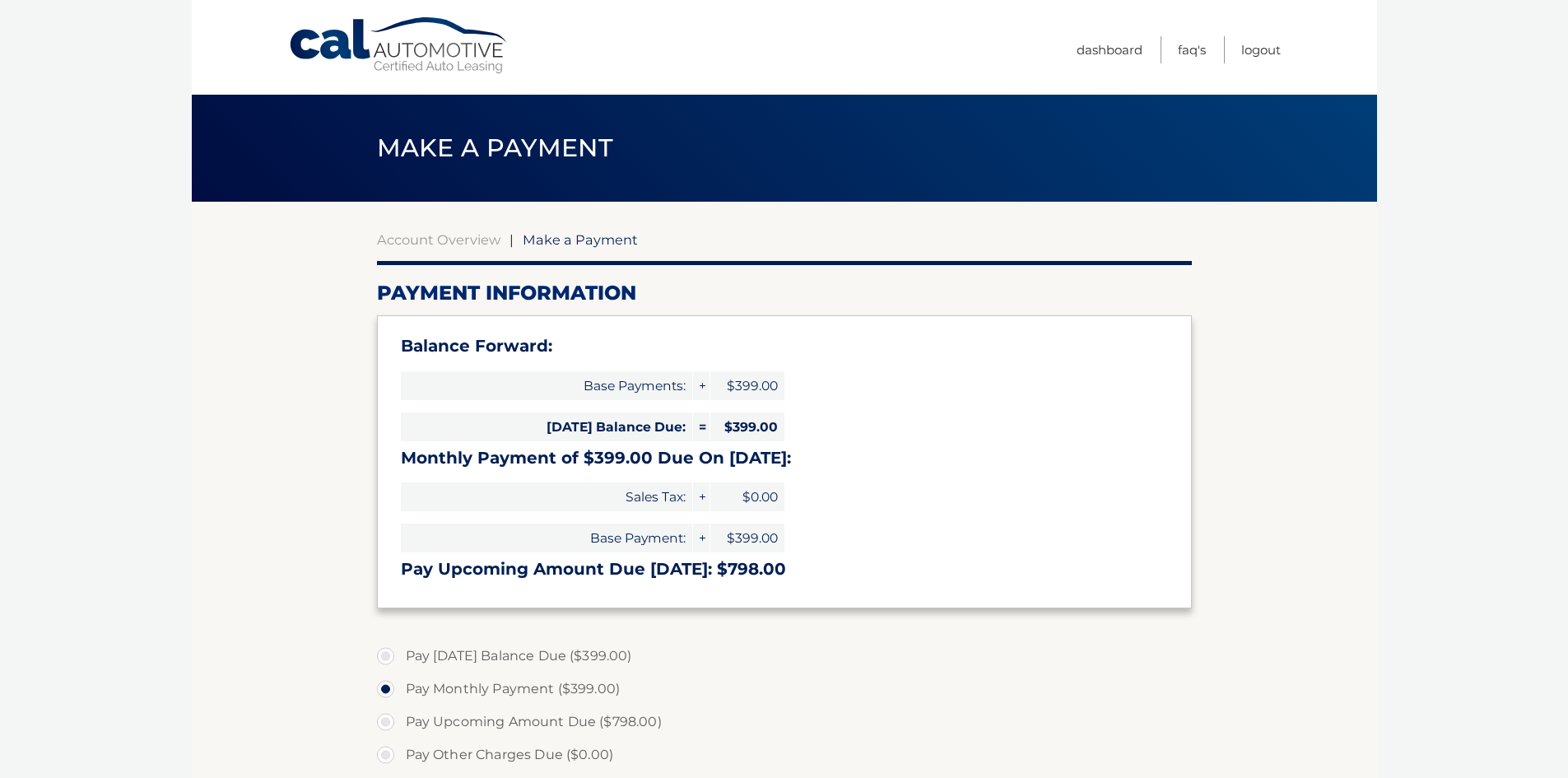
select select "NGUyNjYzYmYtMjYyOC00YTZjLTllM2UtMjU5OTYzYmQzMTE1"
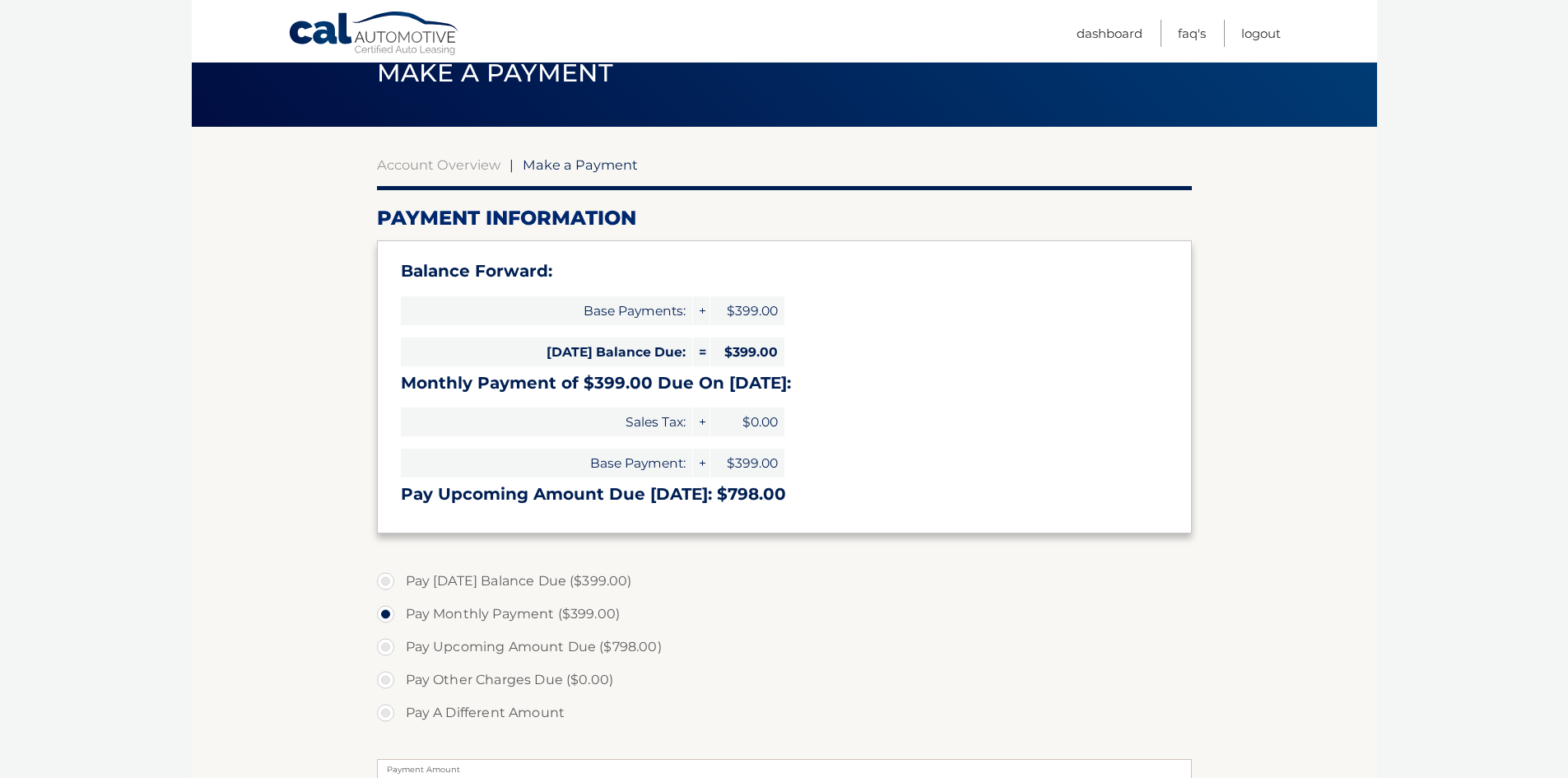
scroll to position [247, 0]
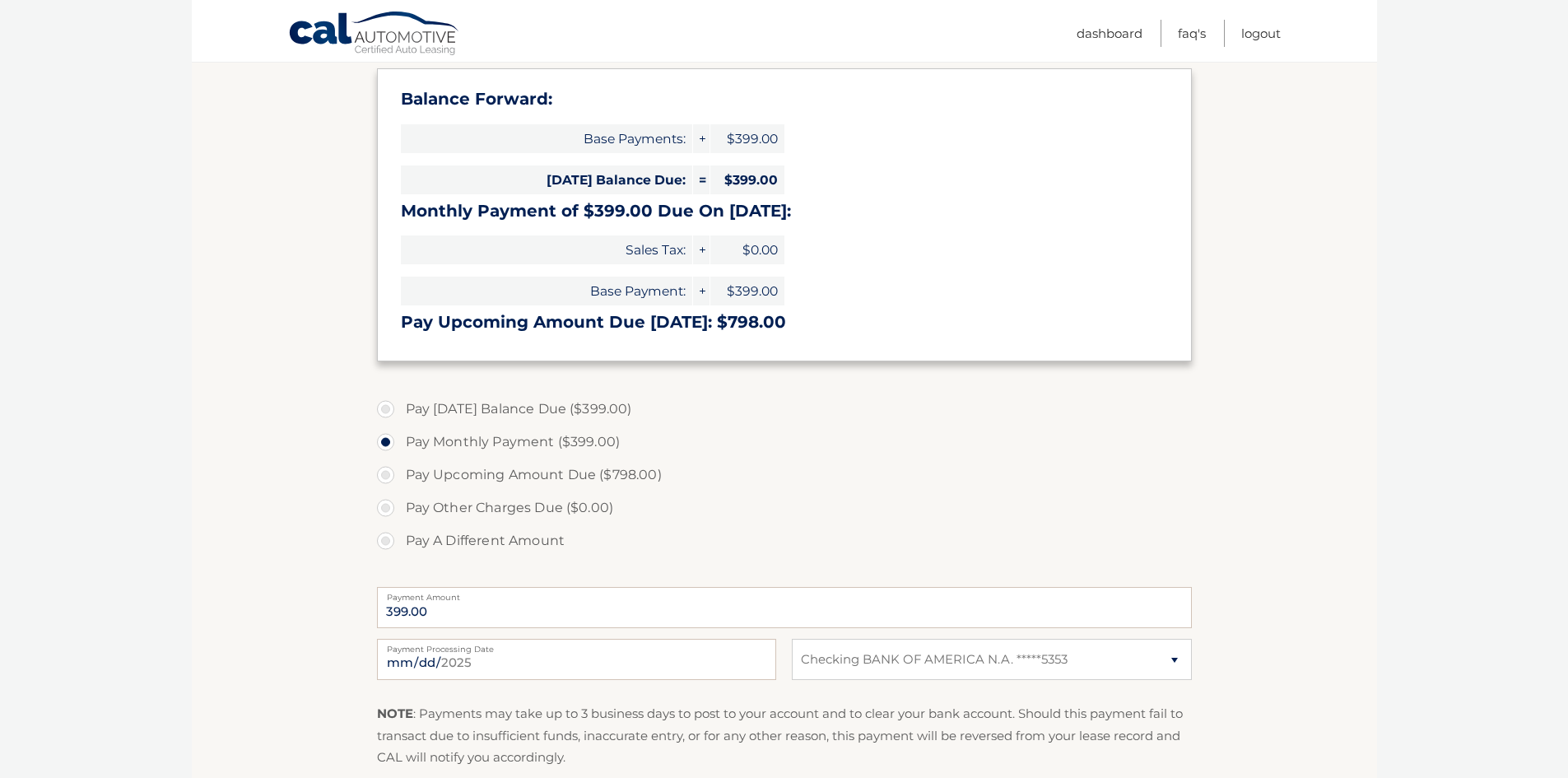
click at [416, 409] on label "Pay [DATE] Balance Due ($399.00)" at bounding box center [784, 409] width 815 height 33
click at [400, 409] on input "Pay [DATE] Balance Due ($399.00)" at bounding box center [392, 405] width 16 height 26
radio input "true"
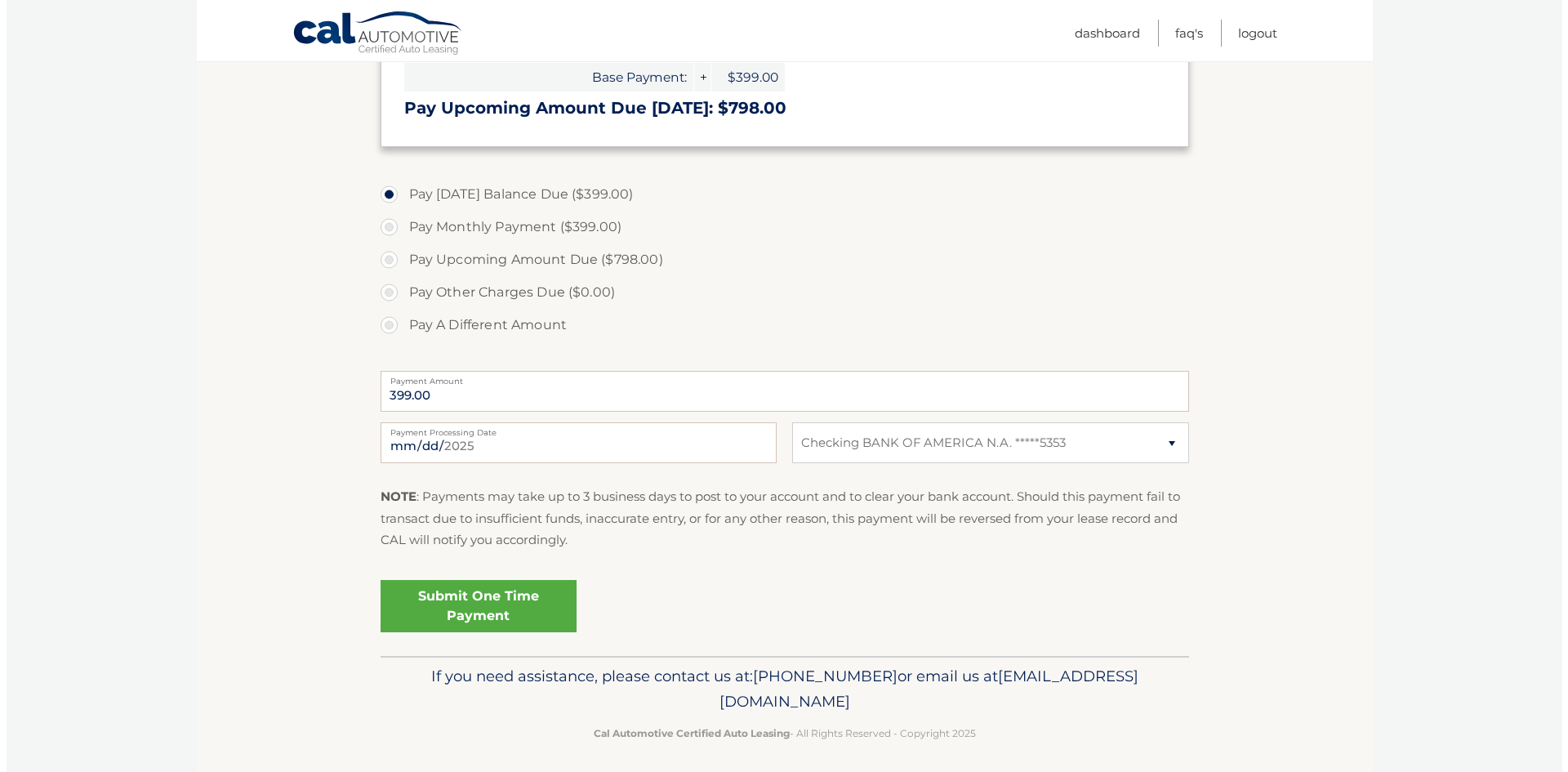
scroll to position [464, 0]
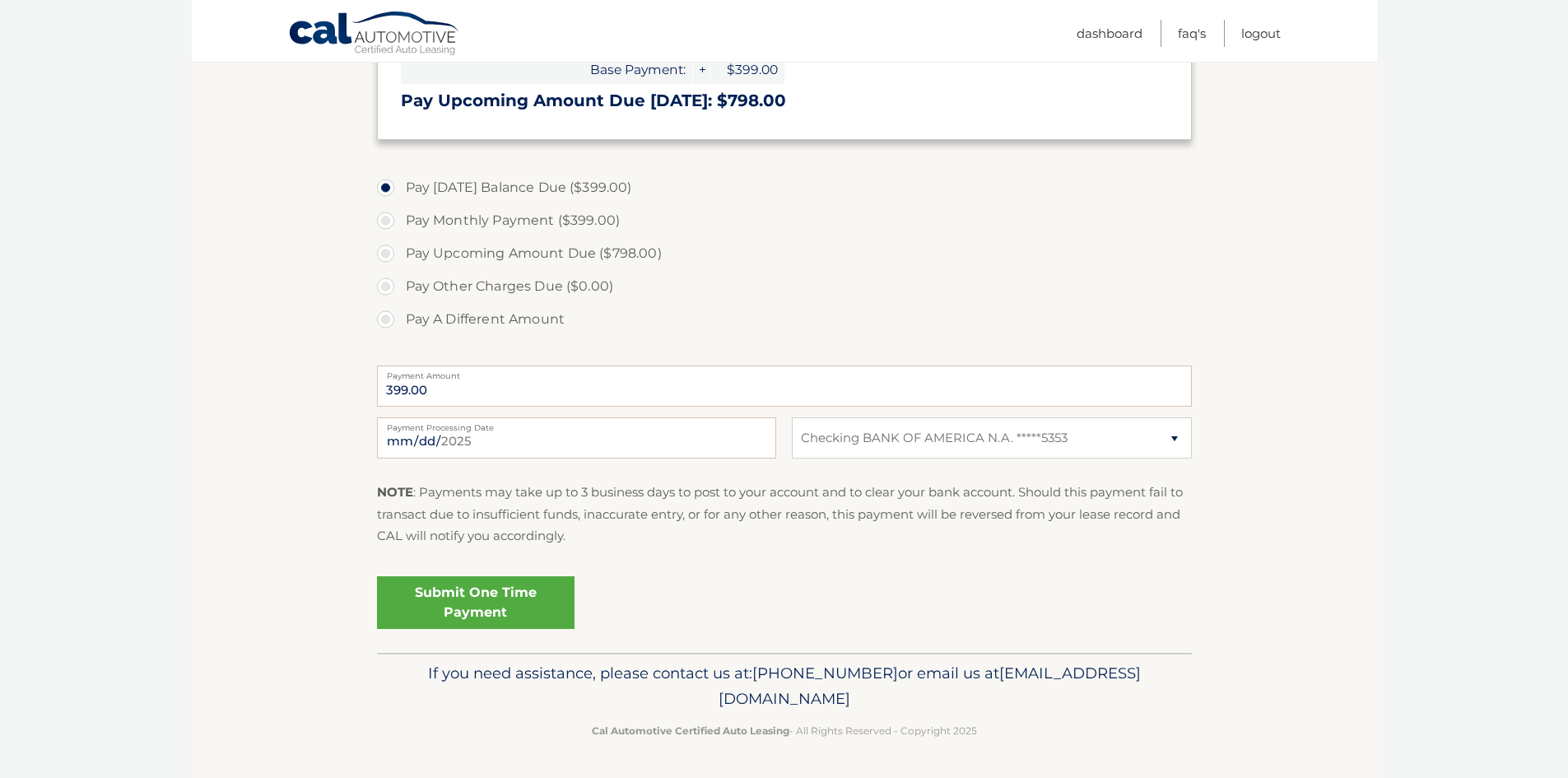
click at [488, 596] on link "Submit One Time Payment" at bounding box center [475, 603] width 198 height 53
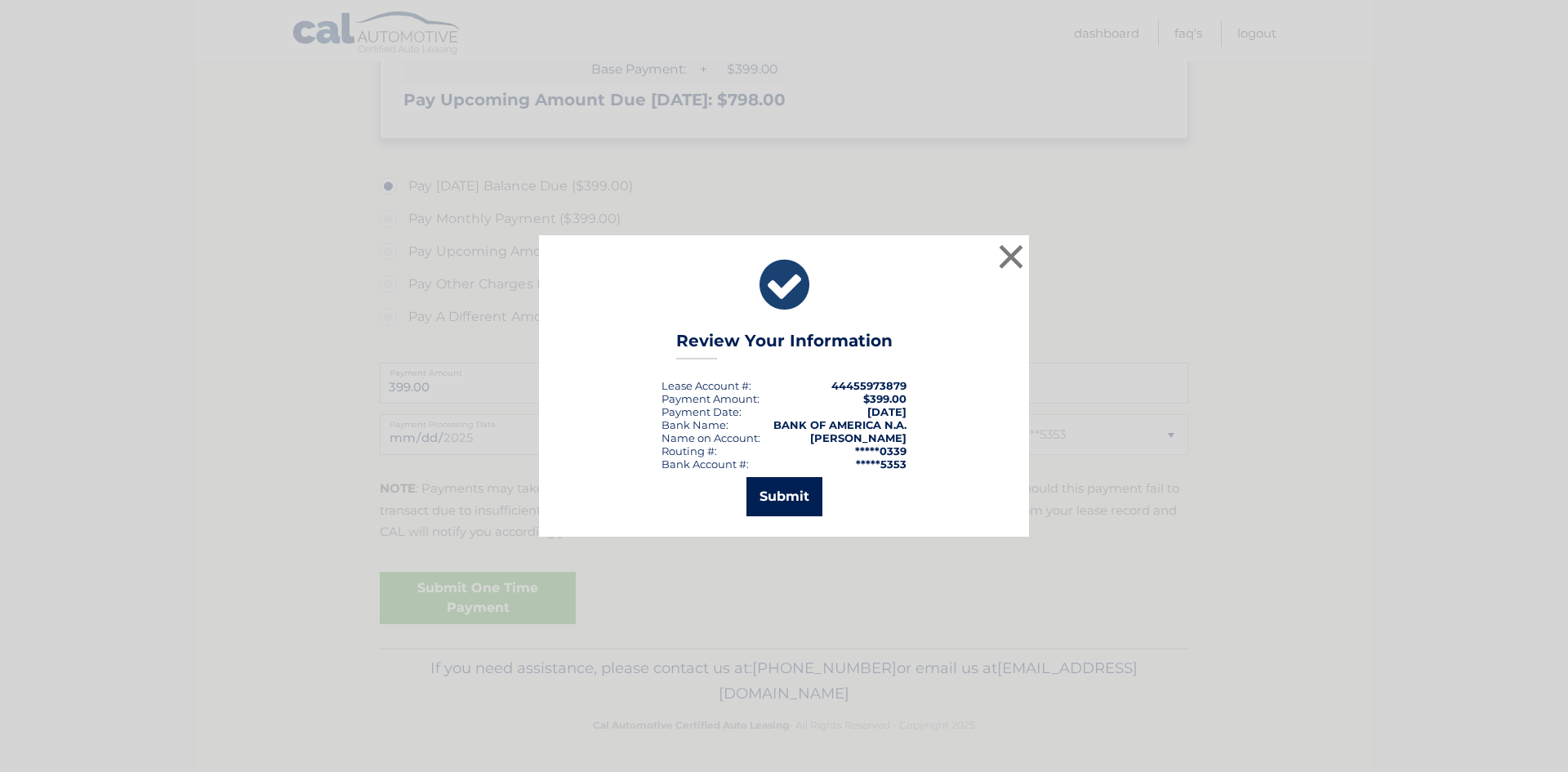
click at [782, 497] on button "Submit" at bounding box center [784, 496] width 76 height 39
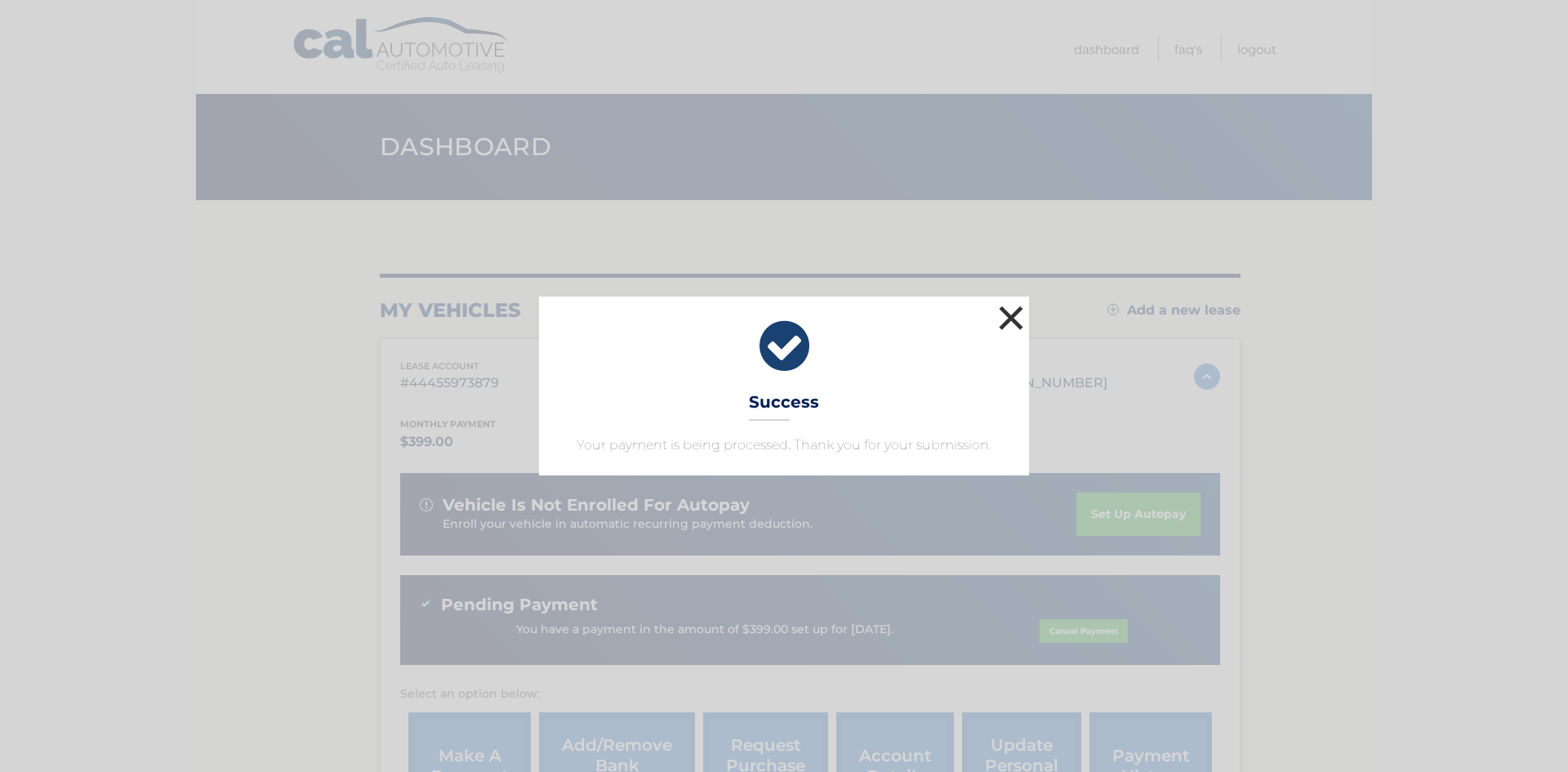
click at [1005, 321] on button "×" at bounding box center [1011, 318] width 33 height 33
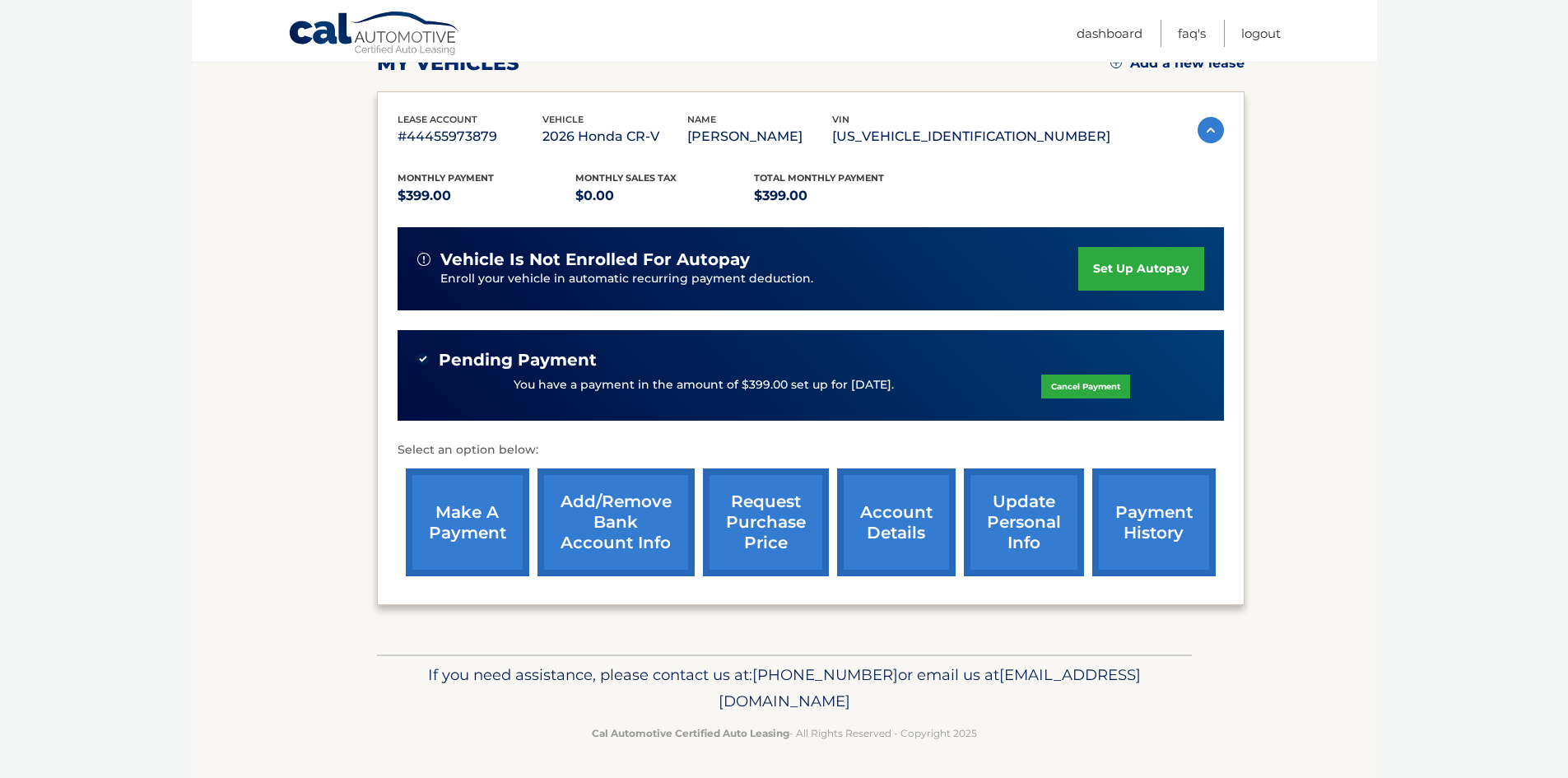
scroll to position [251, 0]
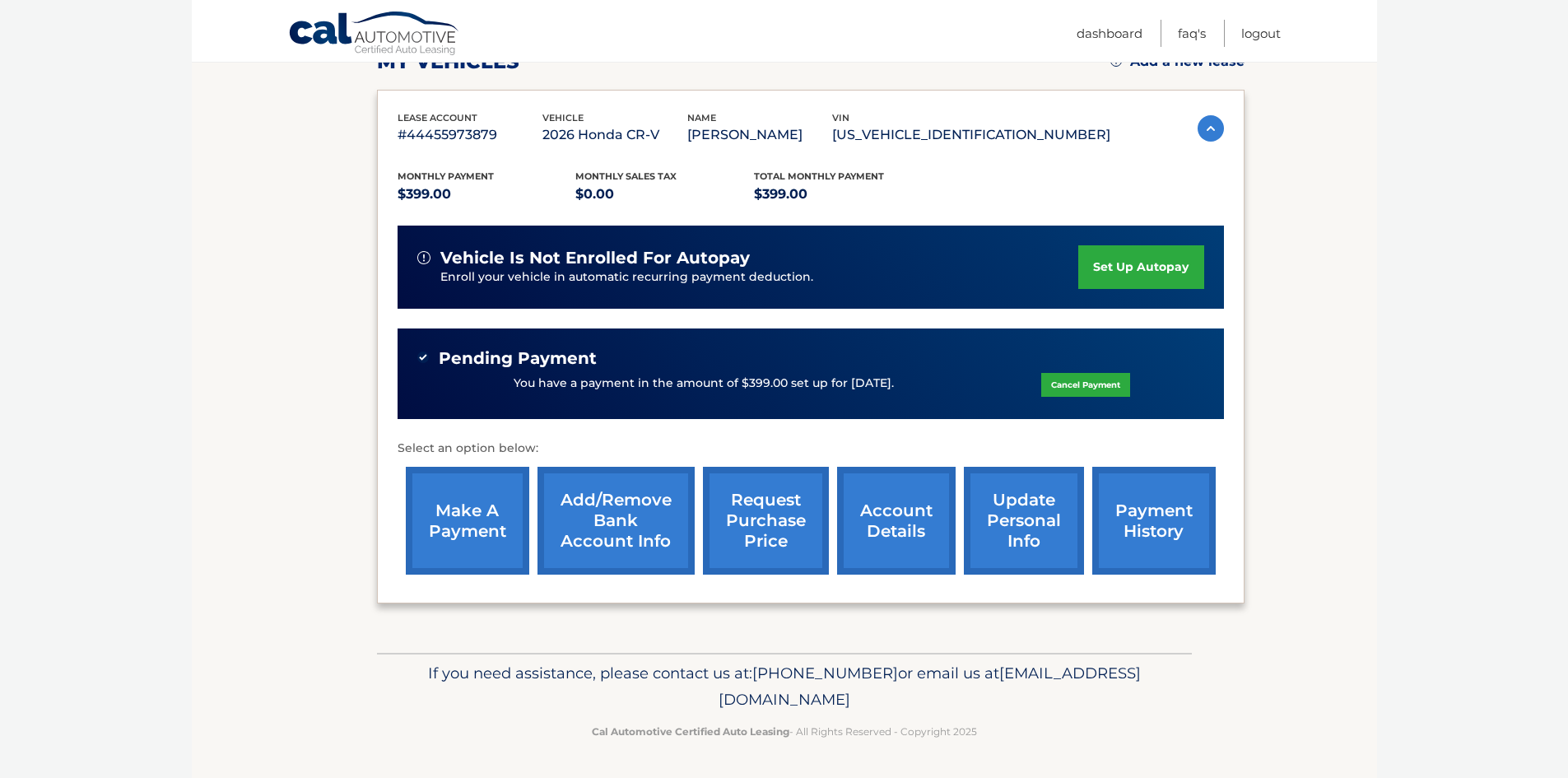
click at [1171, 273] on link "set up autopay" at bounding box center [1140, 267] width 125 height 44
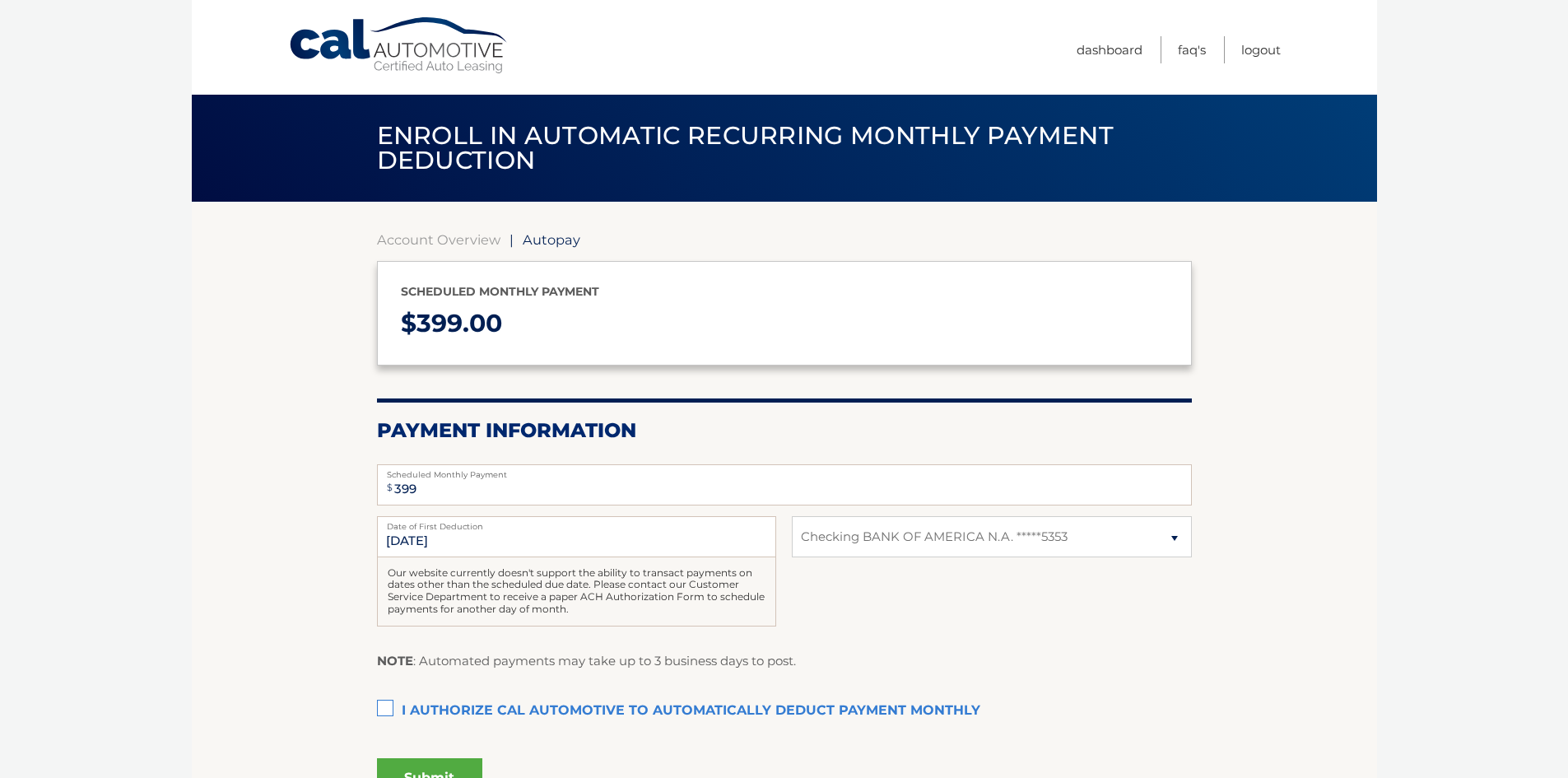
select select "NGUyNjYzYmYtMjYyOC00YTZjLTllM2UtMjU5OTYzYmQzMTE1"
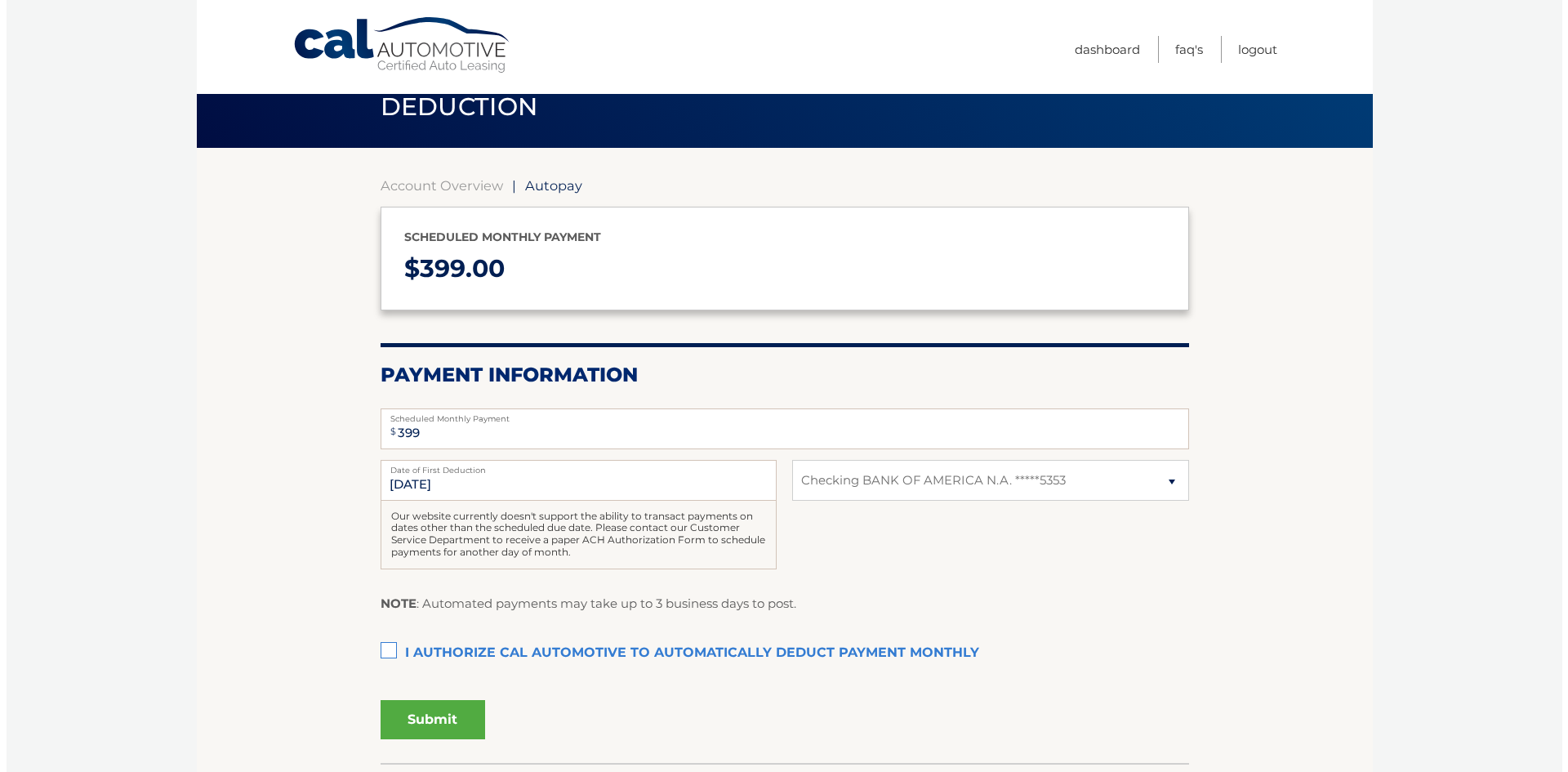
scroll to position [81, 0]
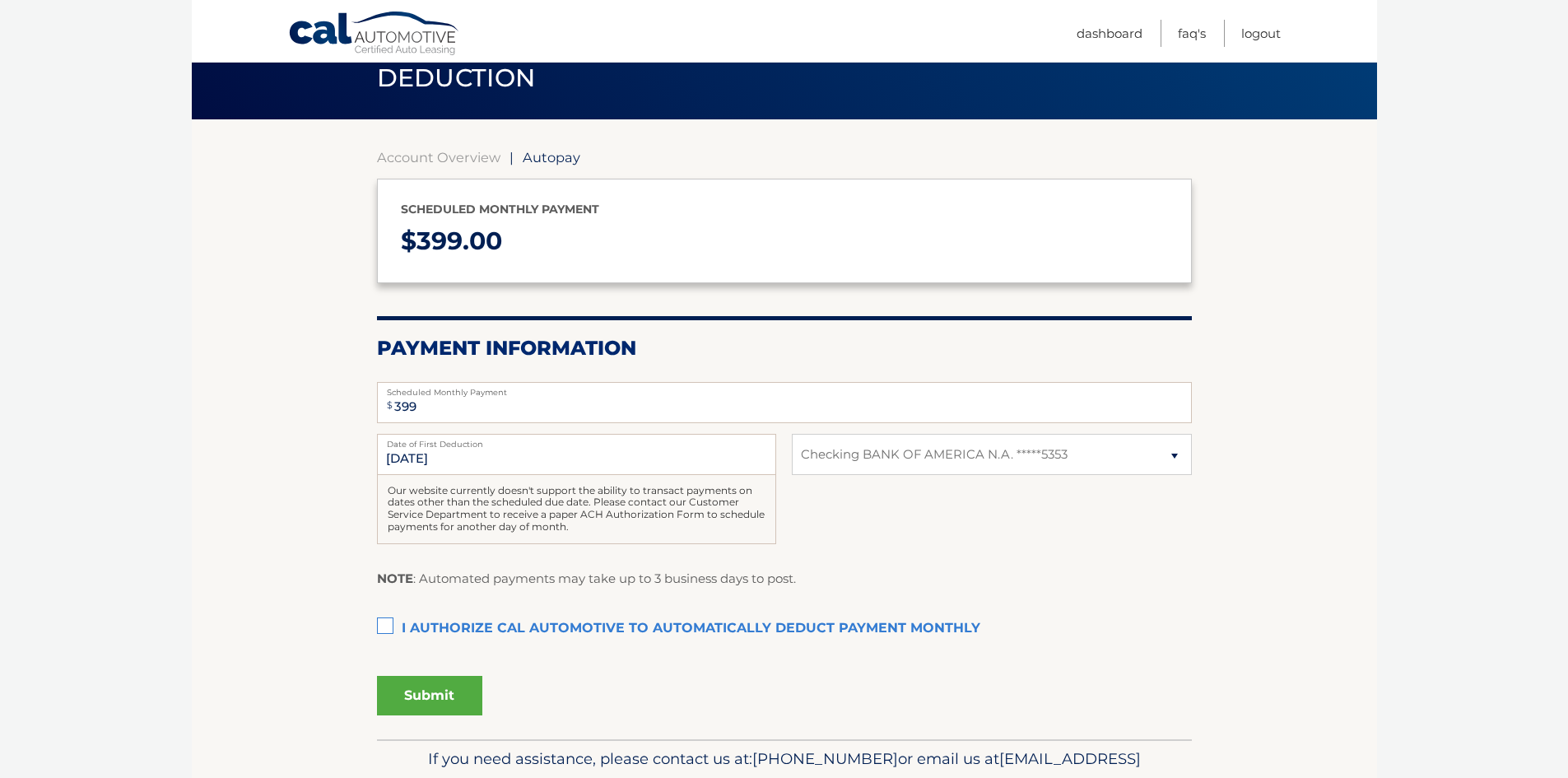
click at [392, 624] on label "I authorize cal automotive to automatically deduct payment monthly This checkbo…" at bounding box center [784, 628] width 815 height 33
click at [0, 0] on input "I authorize cal automotive to automatically deduct payment monthly This checkbo…" at bounding box center [0, 0] width 0 height 0
click at [438, 695] on button "Submit" at bounding box center [430, 695] width 106 height 39
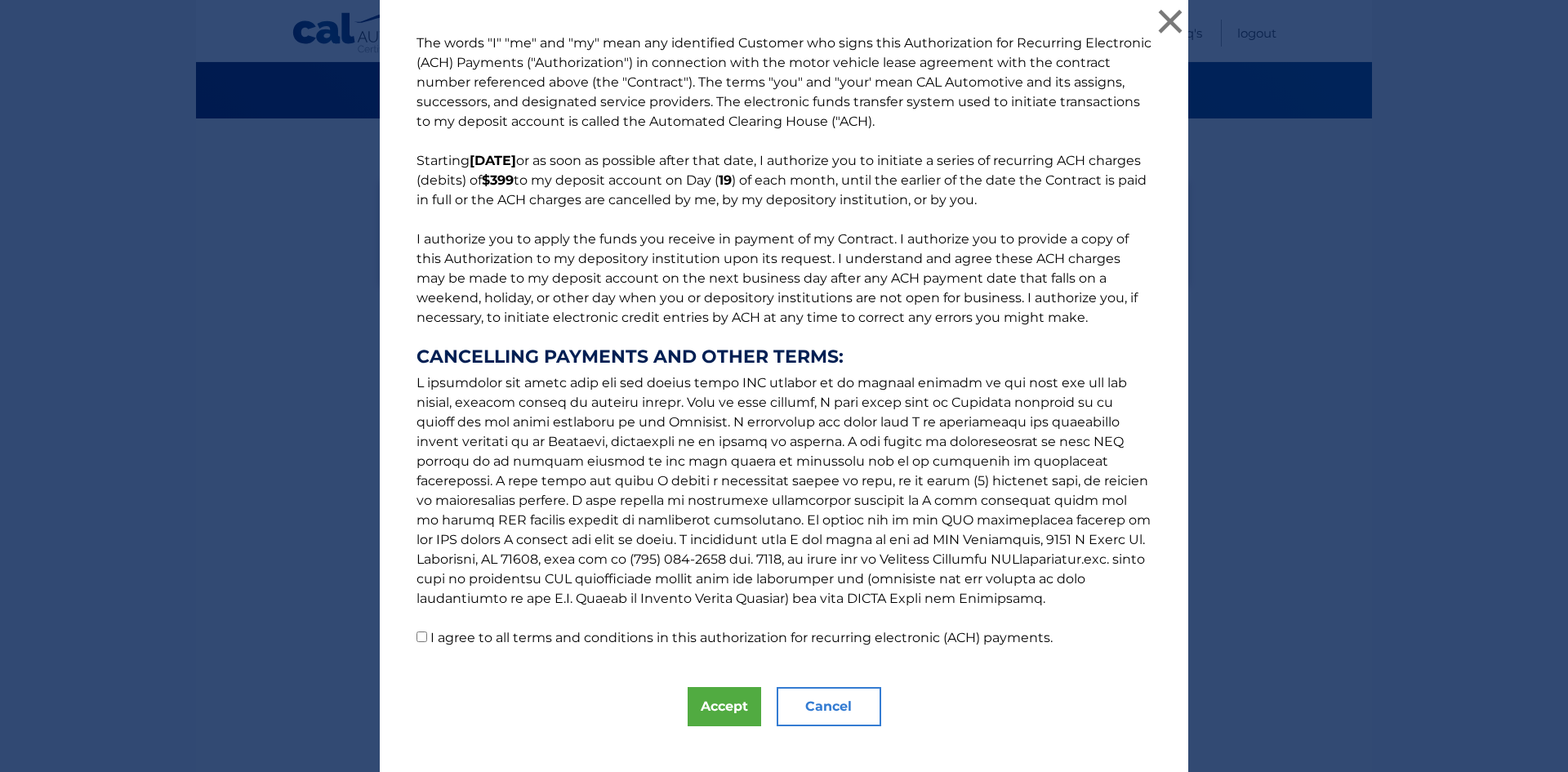
click at [481, 647] on p "The words "I" "me" and "my" mean any identified Customer who signs this Authori…" at bounding box center [784, 340] width 767 height 615
click at [494, 634] on label "I agree to all terms and conditions in this authorization for recurring electro…" at bounding box center [742, 637] width 622 height 15
click at [427, 634] on input "I agree to all terms and conditions in this authorization for recurring electro…" at bounding box center [422, 637] width 11 height 11
checkbox input "true"
click at [705, 699] on button "Accept" at bounding box center [724, 706] width 73 height 39
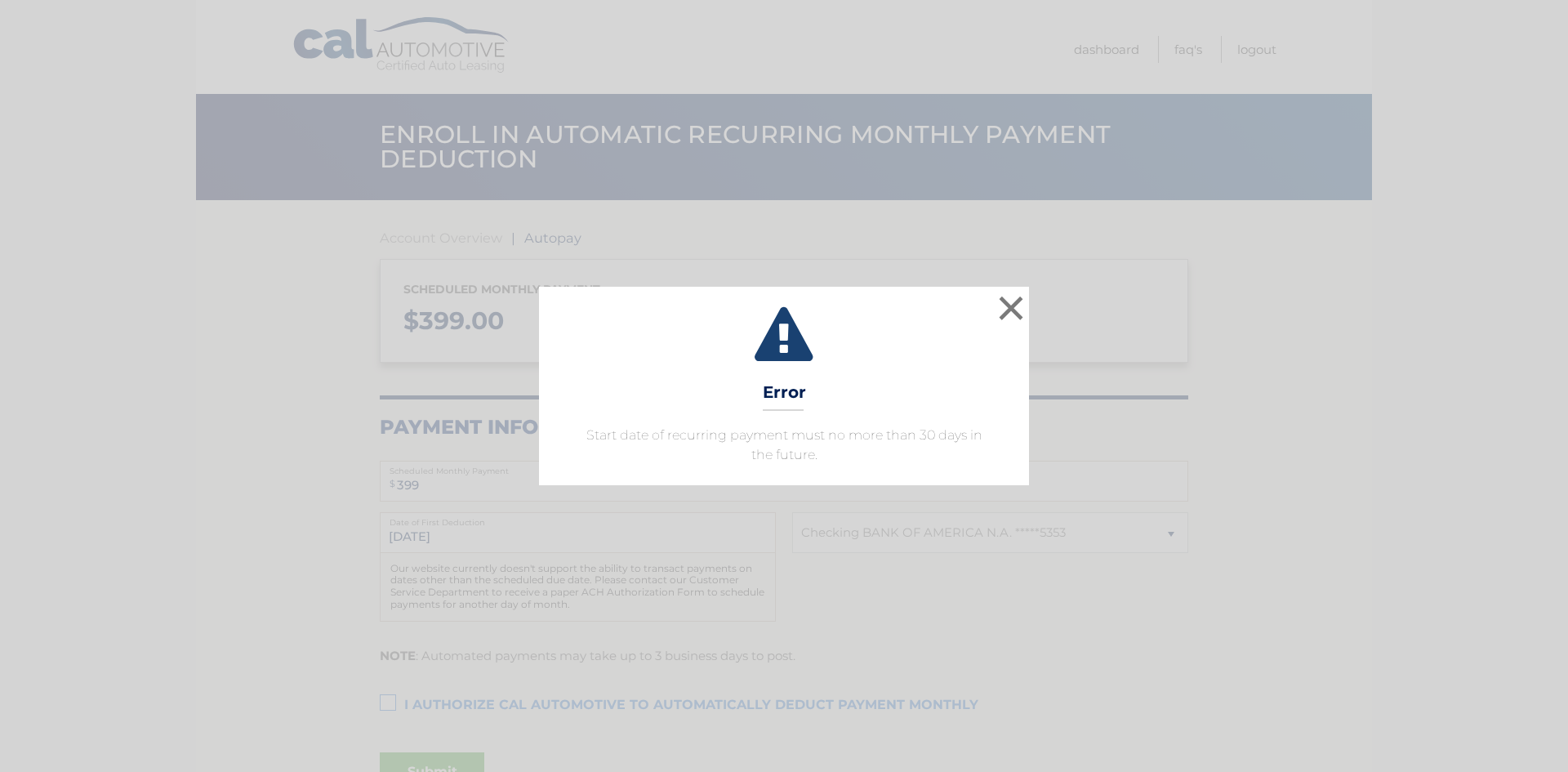
select select "NGUyNjYzYmYtMjYyOC00YTZjLTllM2UtMjU5OTYzYmQzMTE1"
click at [1017, 310] on button "×" at bounding box center [1011, 308] width 33 height 33
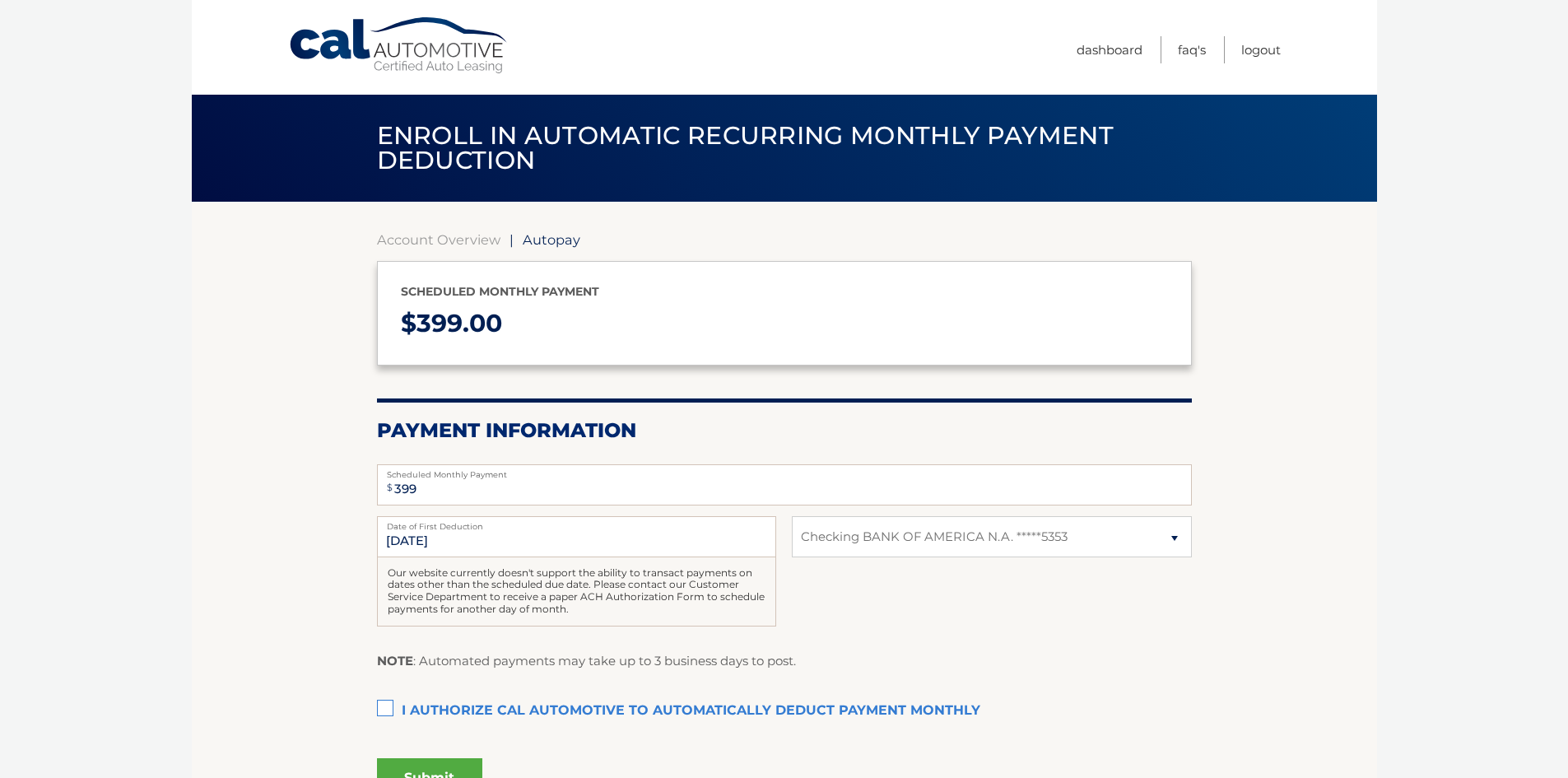
click at [492, 527] on label "Date of First Deduction" at bounding box center [576, 523] width 400 height 13
click at [492, 527] on input "9/19/2025" at bounding box center [576, 536] width 400 height 41
click at [492, 527] on label "Date of First Deduction" at bounding box center [576, 523] width 400 height 13
click at [492, 527] on input "9/19/2025" at bounding box center [576, 536] width 400 height 41
click at [474, 541] on input "9/19/2025" at bounding box center [576, 536] width 400 height 41
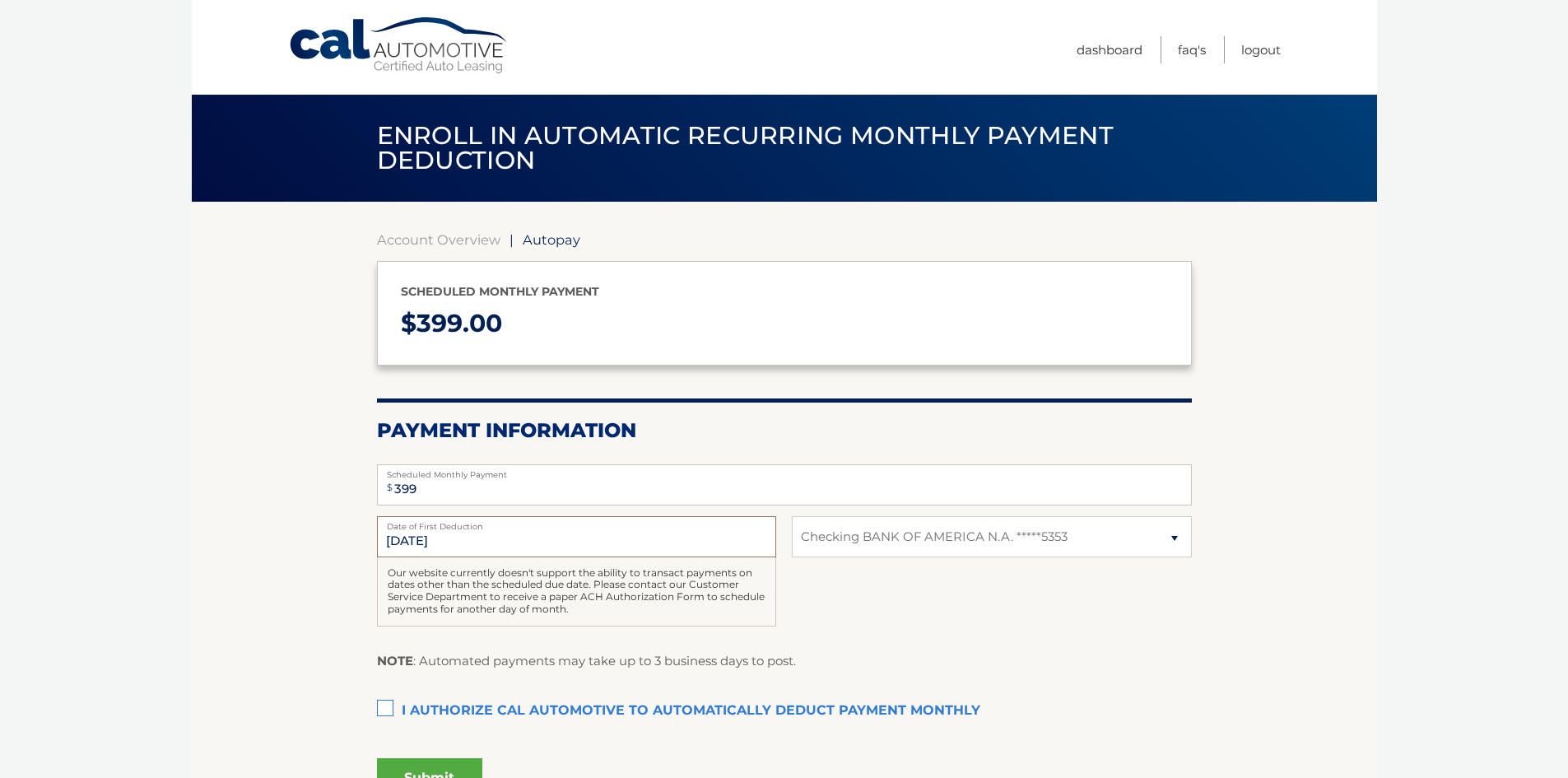
click at [474, 541] on input "9/19/2025" at bounding box center [576, 536] width 400 height 41
click at [449, 238] on link "Account Overview" at bounding box center [438, 240] width 123 height 16
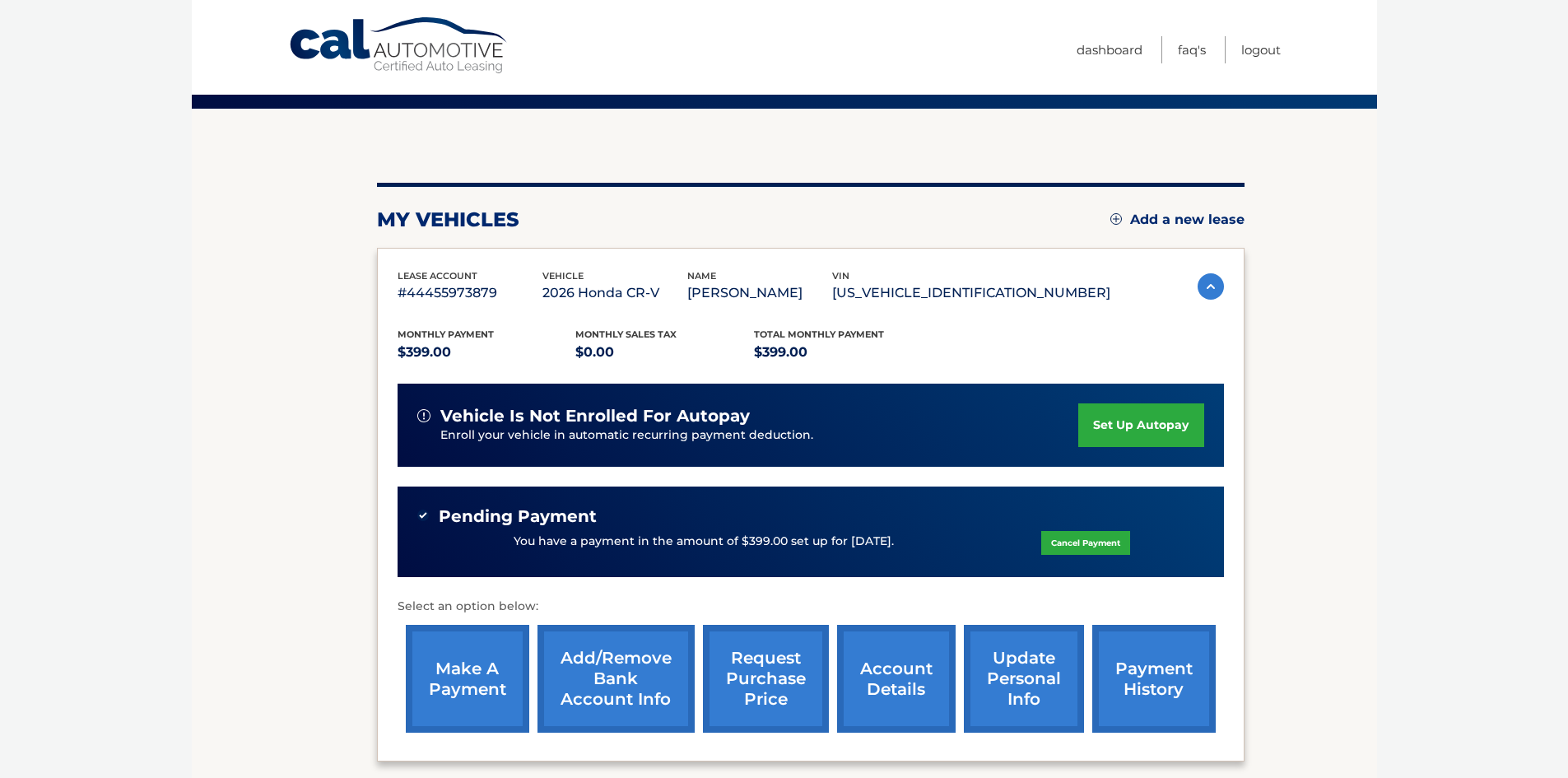
scroll to position [251, 0]
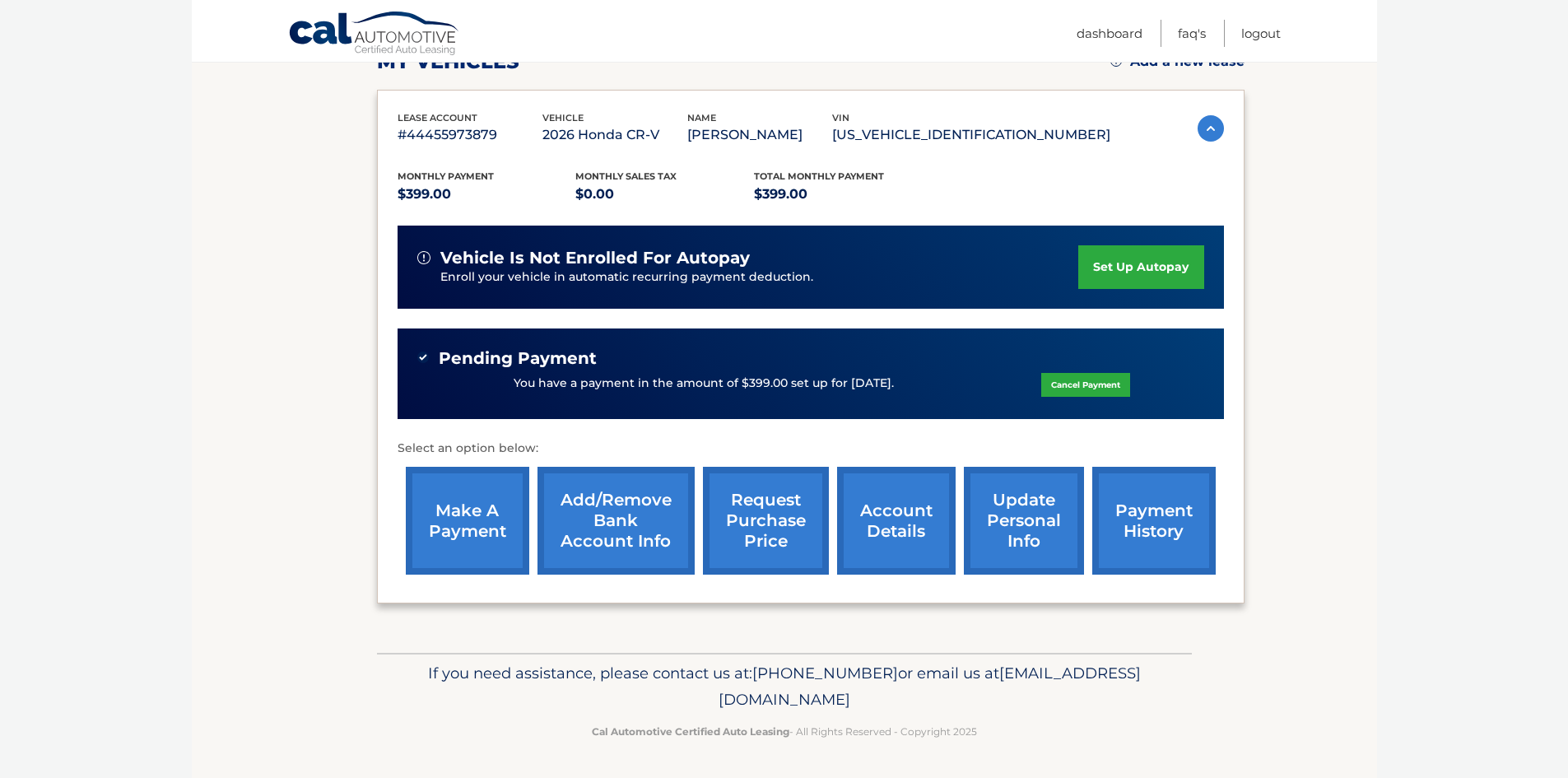
click at [1143, 526] on link "payment history" at bounding box center [1153, 521] width 123 height 108
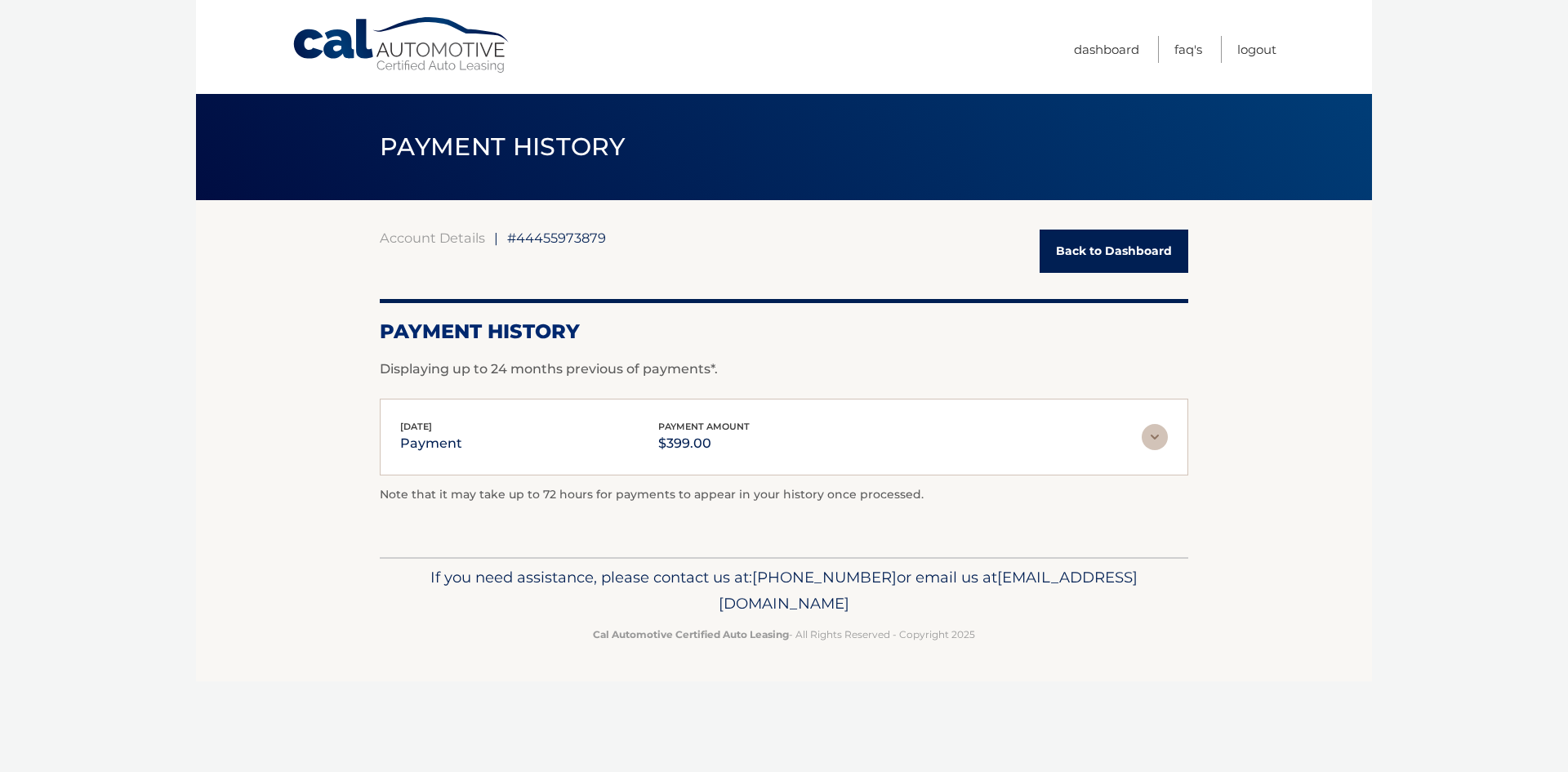
click at [1160, 434] on img at bounding box center [1155, 436] width 26 height 26
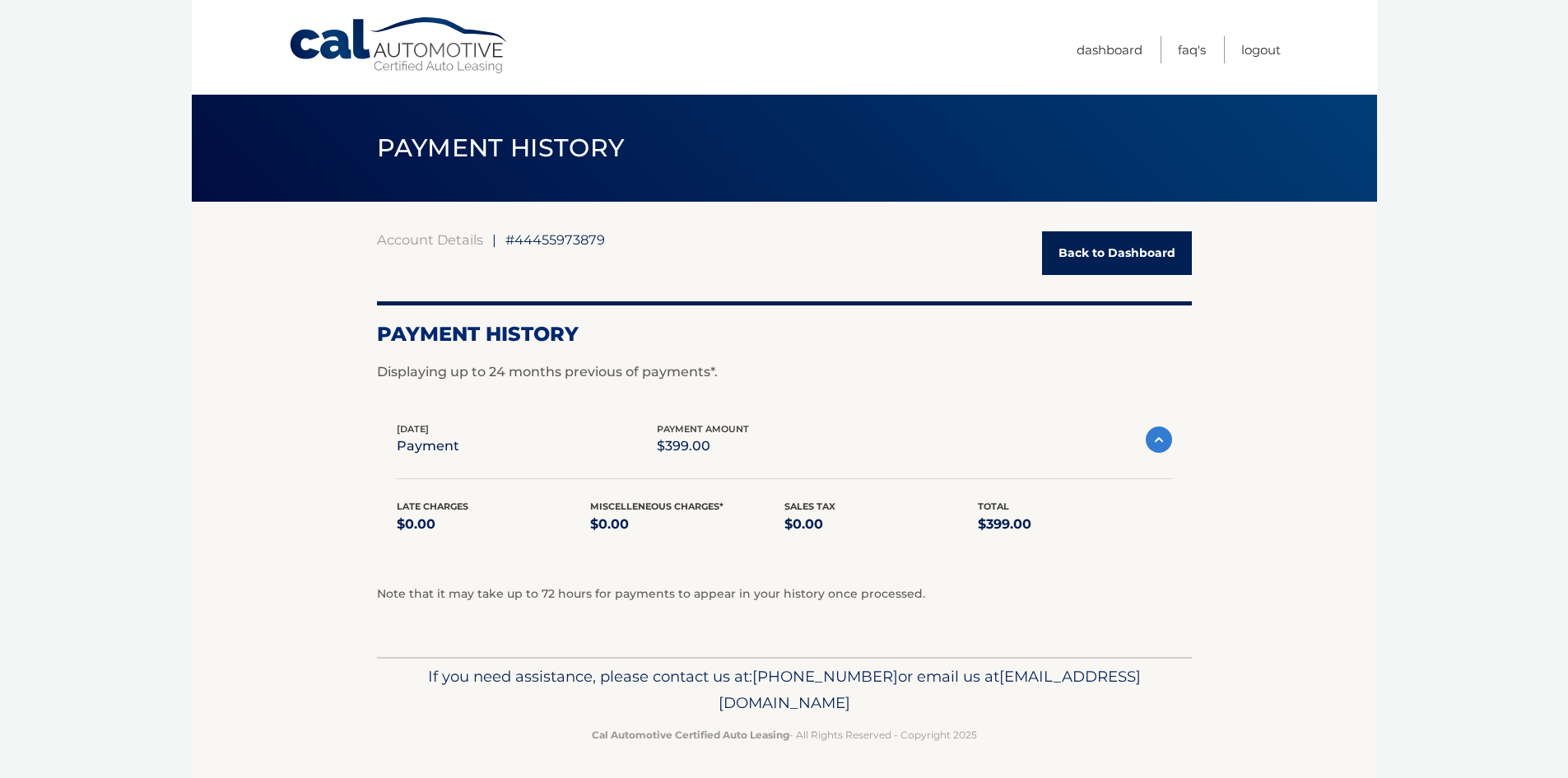
click at [1169, 438] on img at bounding box center [1158, 439] width 26 height 26
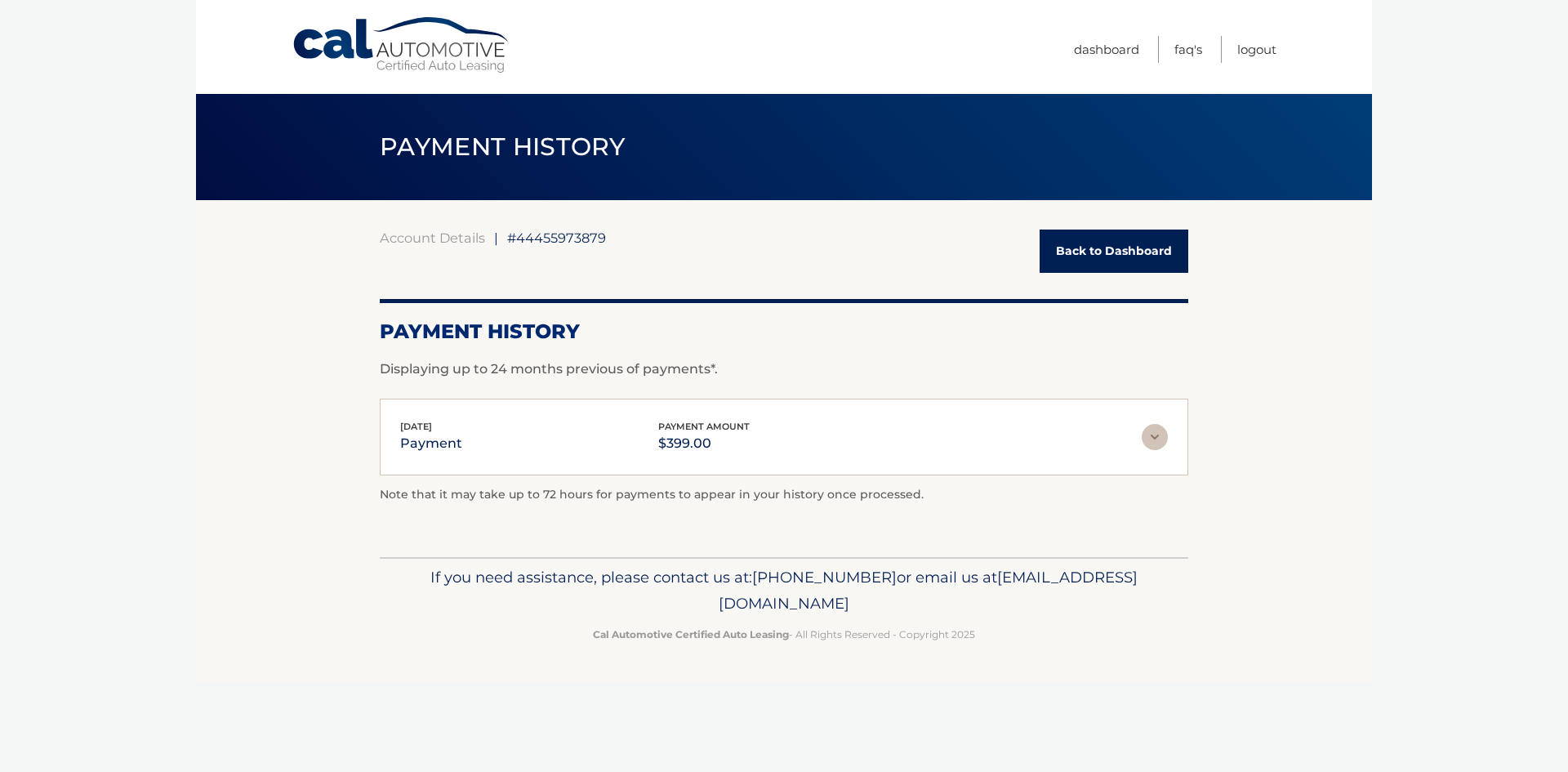
click at [1110, 230] on link "Back to Dashboard" at bounding box center [1114, 252] width 148 height 43
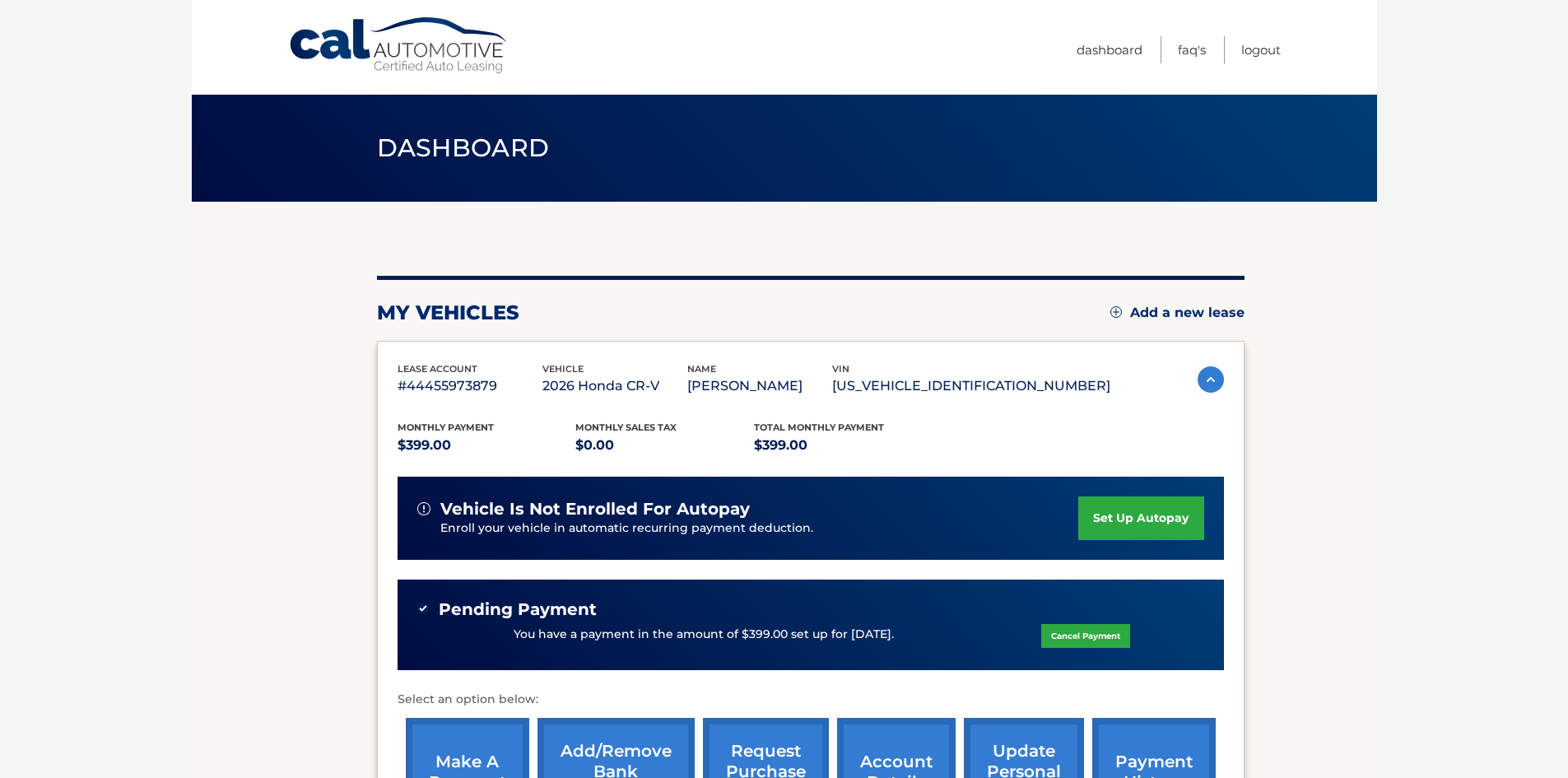
click at [801, 415] on div "Monthly Payment $399.00 Monthly sales Tax $0.00 Total Monthly Payment $399.00 v…" at bounding box center [811, 616] width 826 height 436
click at [1089, 61] on link "Dashboard" at bounding box center [1109, 50] width 66 height 27
